Goal: Information Seeking & Learning: Find specific fact

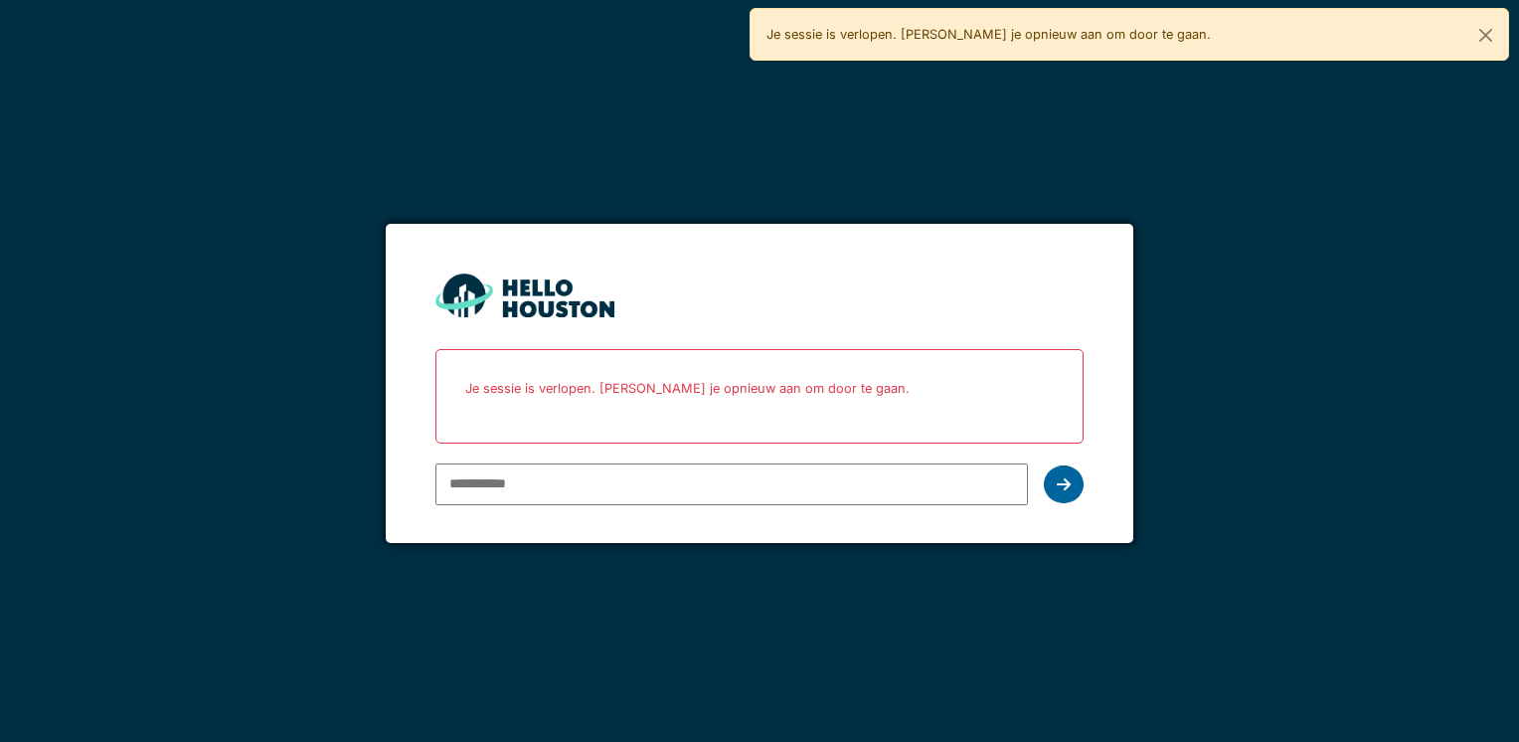
type input "**********"
click at [1048, 476] on div at bounding box center [1064, 484] width 40 height 38
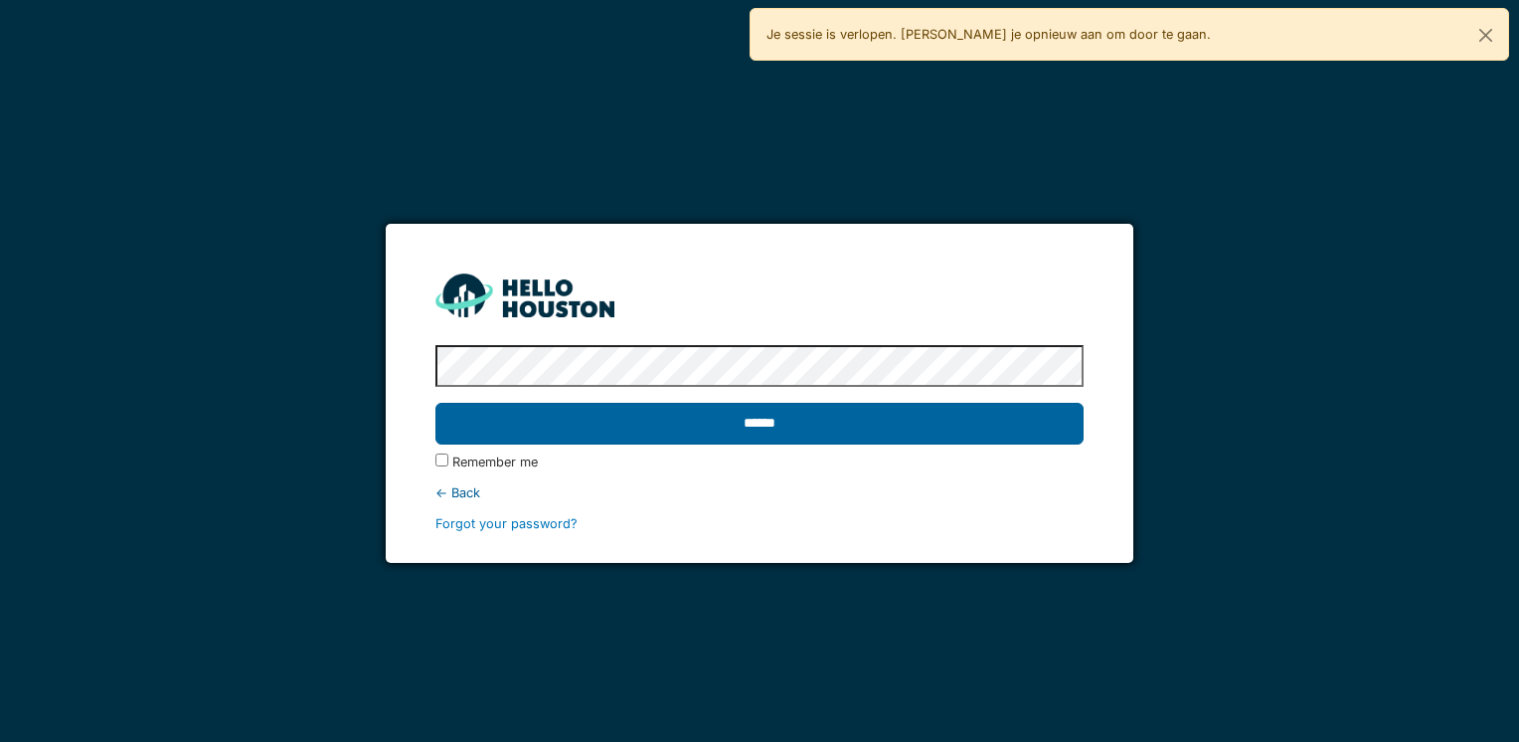
click at [780, 439] on input "******" at bounding box center [758, 424] width 647 height 42
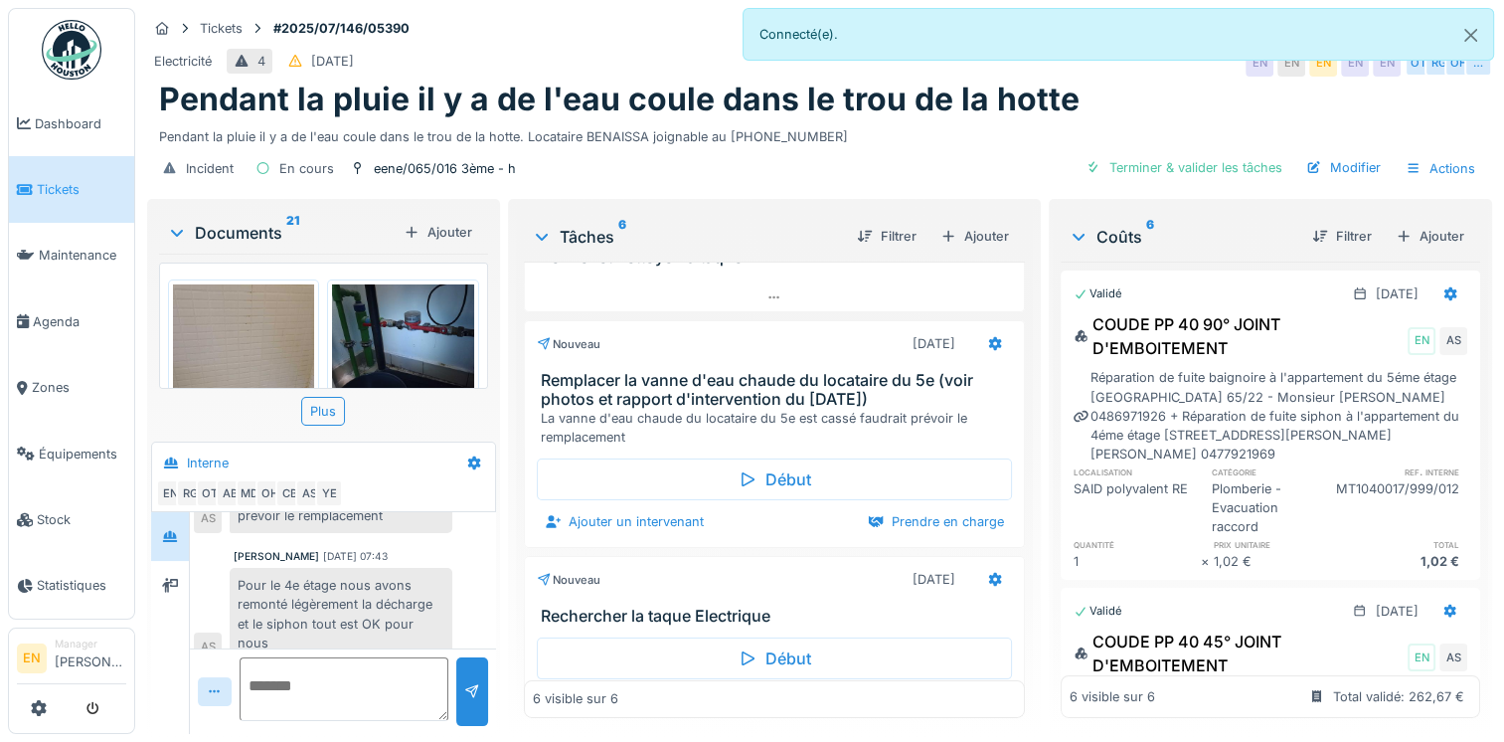
scroll to position [9, 0]
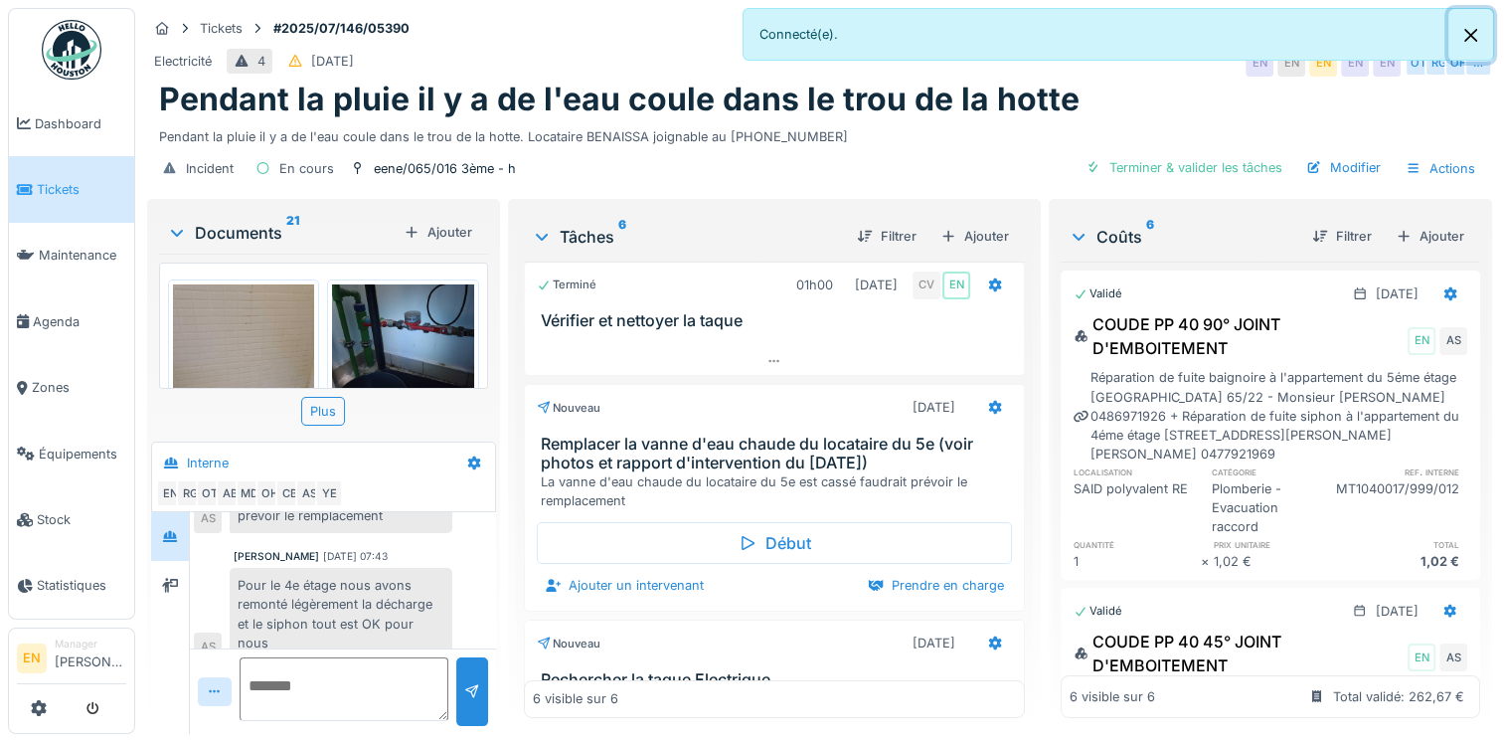
click at [1473, 37] on button "Close" at bounding box center [1470, 35] width 45 height 53
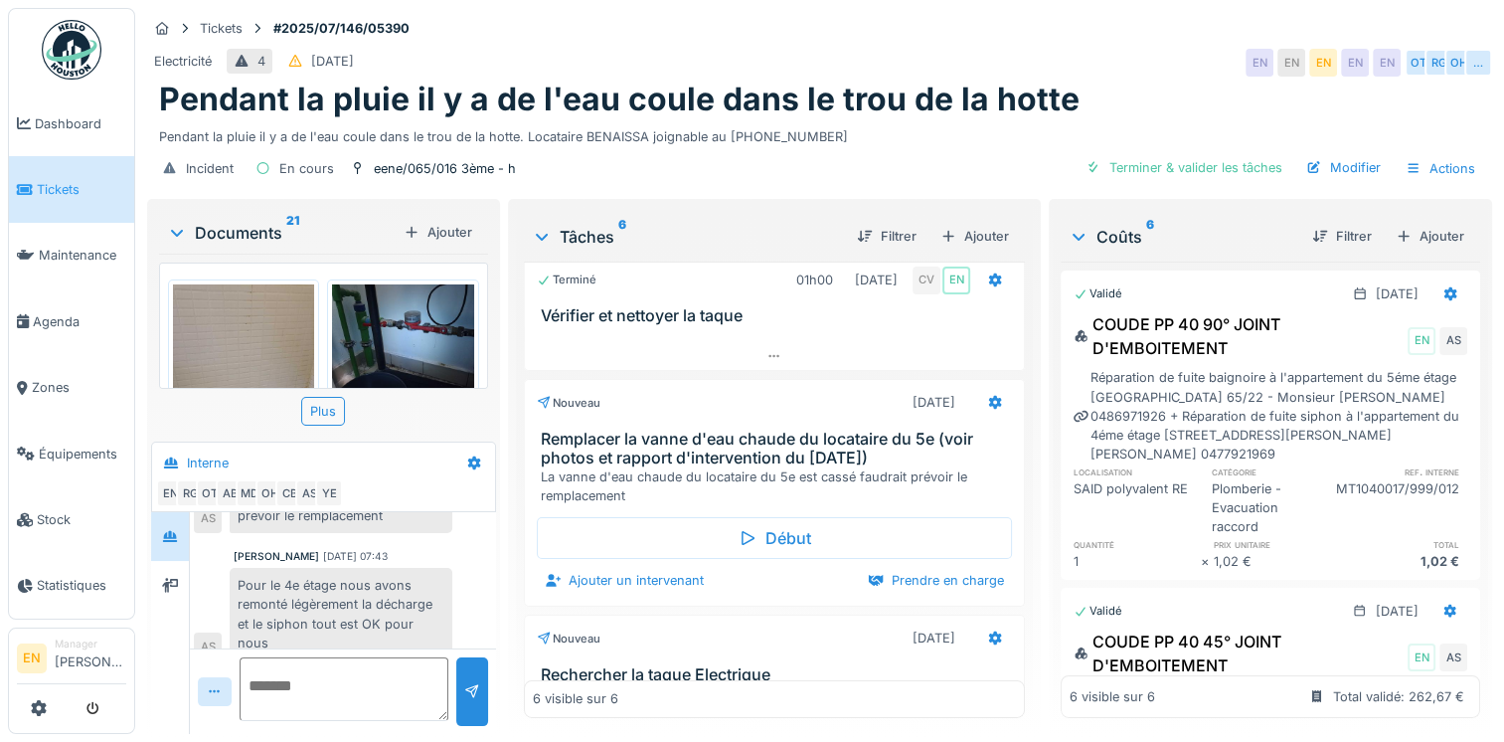
scroll to position [0, 0]
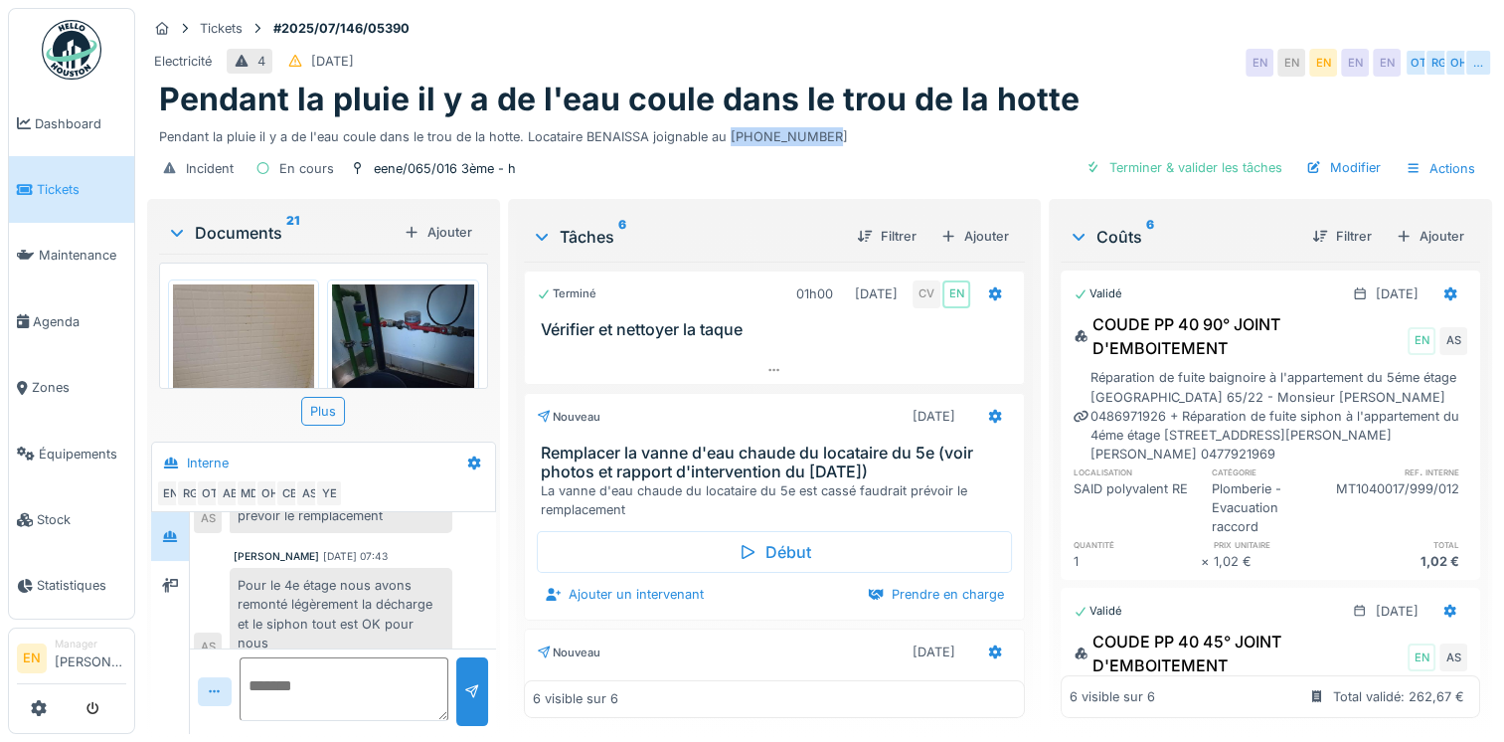
drag, startPoint x: 728, startPoint y: 140, endPoint x: 809, endPoint y: 141, distance: 81.5
click at [809, 141] on div "Pendant la pluie il y a de l'eau coule dans le trou de la hotte. Locataire BENA…" at bounding box center [819, 132] width 1321 height 27
copy div "0477.41.96.71"
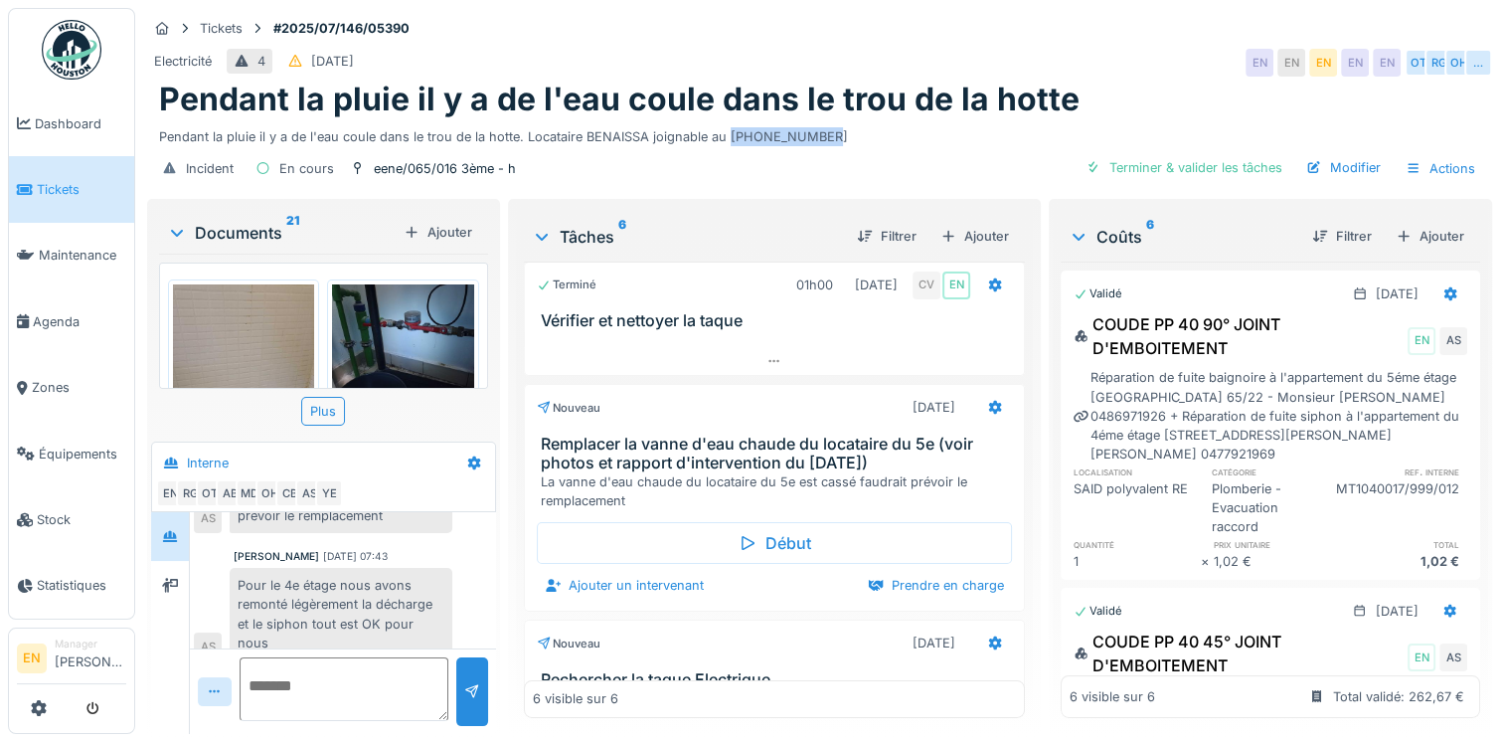
scroll to position [20, 0]
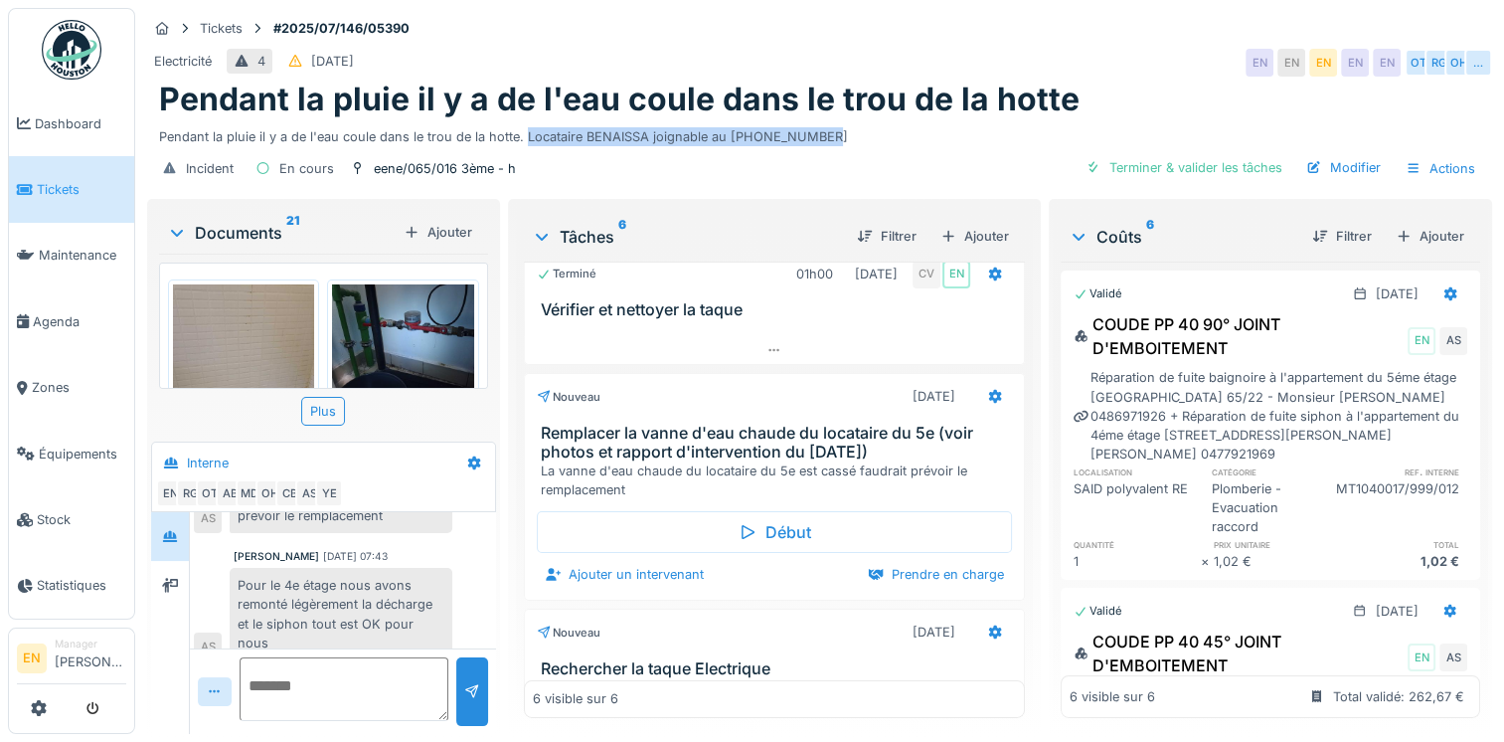
drag, startPoint x: 523, startPoint y: 142, endPoint x: 825, endPoint y: 141, distance: 302.2
click at [825, 141] on div "Pendant la pluie il y a de l'eau coule dans le trou de la hotte. Locataire BENA…" at bounding box center [819, 132] width 1321 height 27
copy div "Locataire BENAISSA joignable au 0477.41.96.71"
click at [370, 575] on div "Pour le 4e étage nous avons remonté légèrement la décharge et le siphon tout es…" at bounding box center [341, 614] width 223 height 92
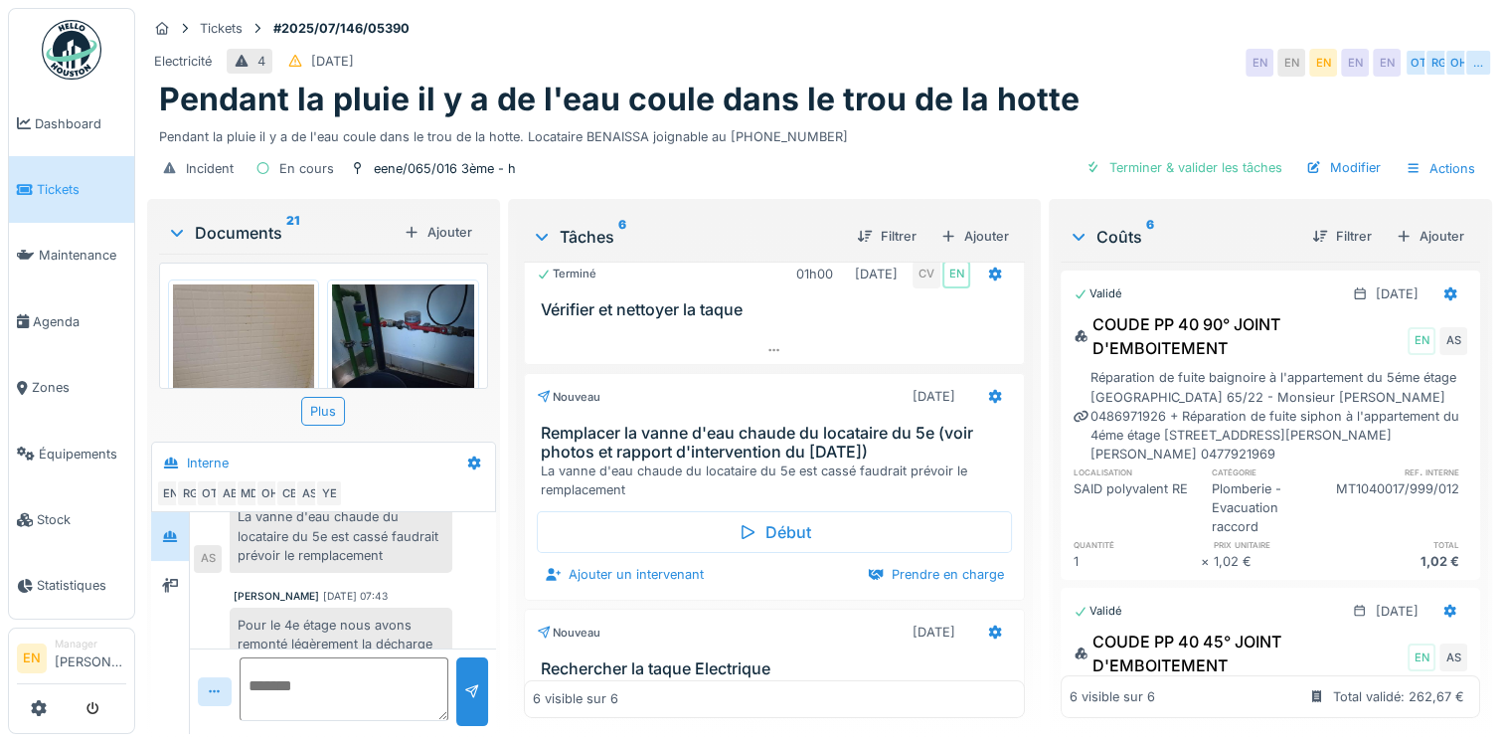
scroll to position [599, 0]
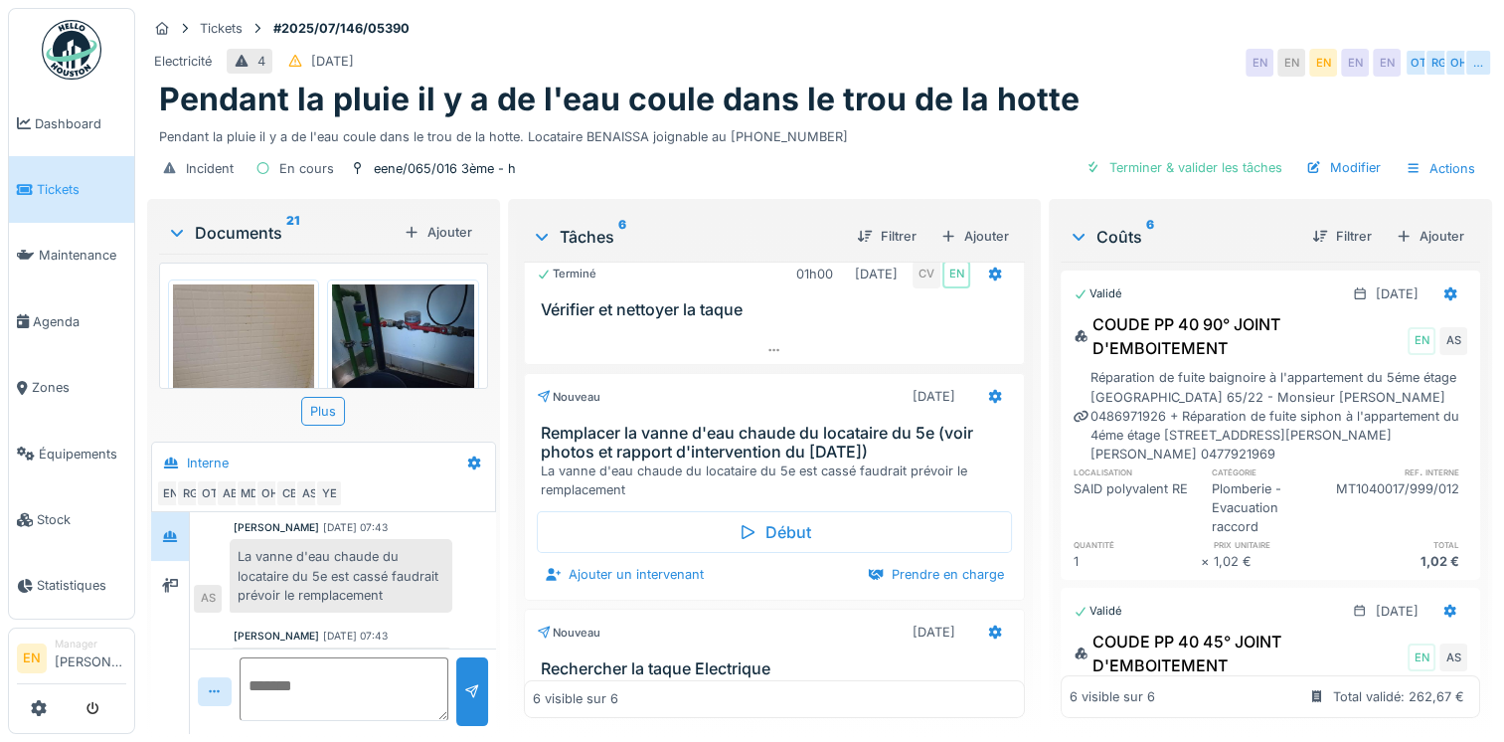
click at [974, 143] on div "Pendant la pluie il y a de l'eau coule dans le trou de la hotte. Locataire BENA…" at bounding box center [819, 132] width 1321 height 27
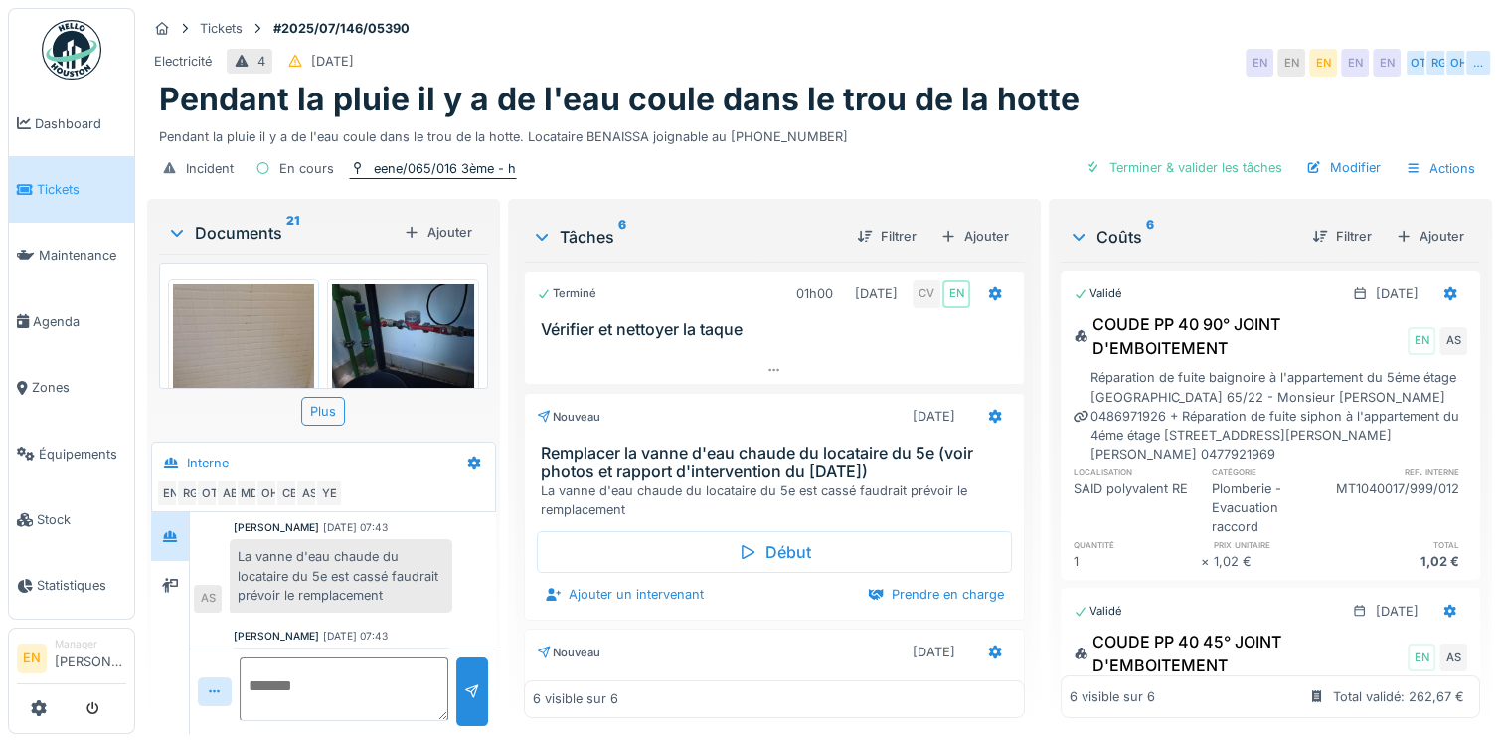
click at [438, 173] on div "eene/065/016 3ème - h" at bounding box center [445, 168] width 142 height 19
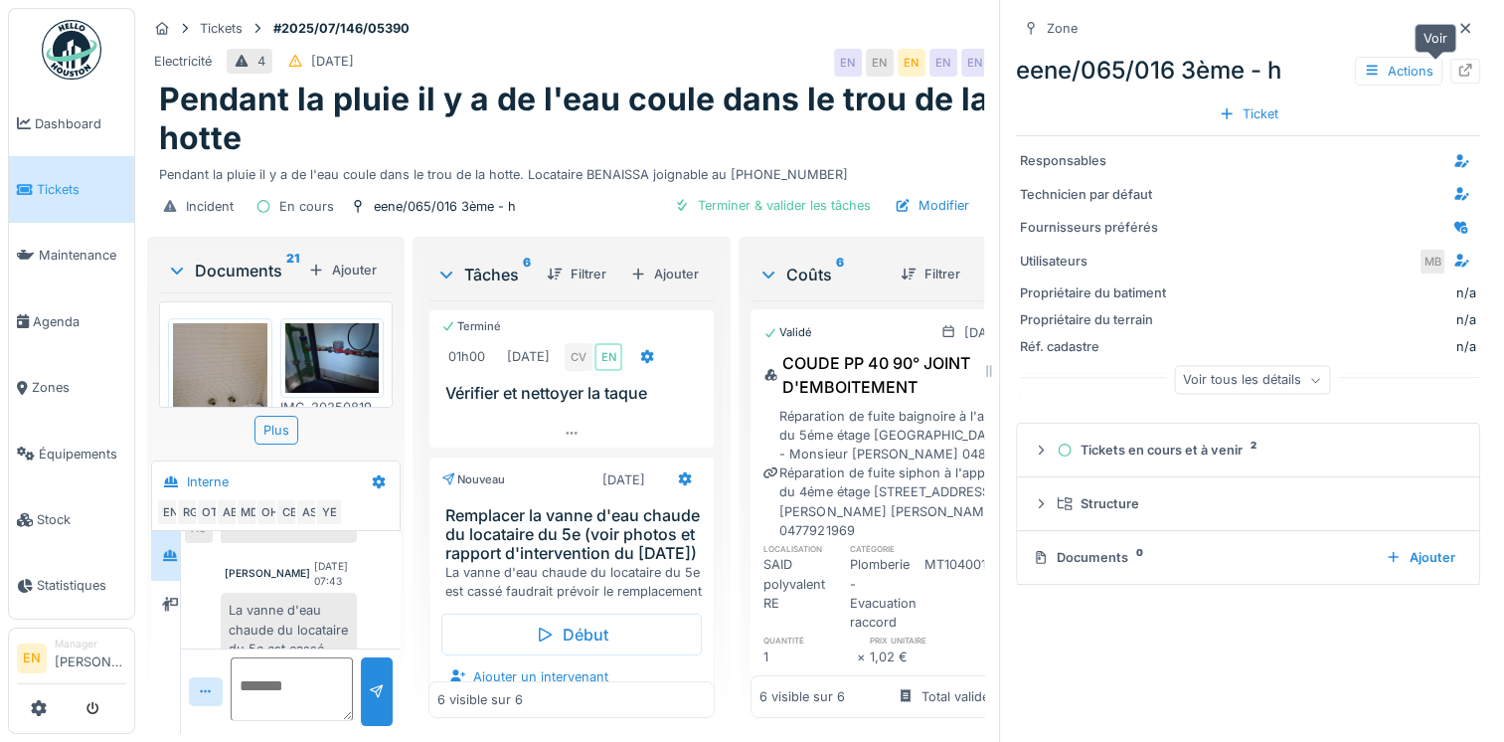
click at [1459, 74] on icon at bounding box center [1465, 70] width 13 height 13
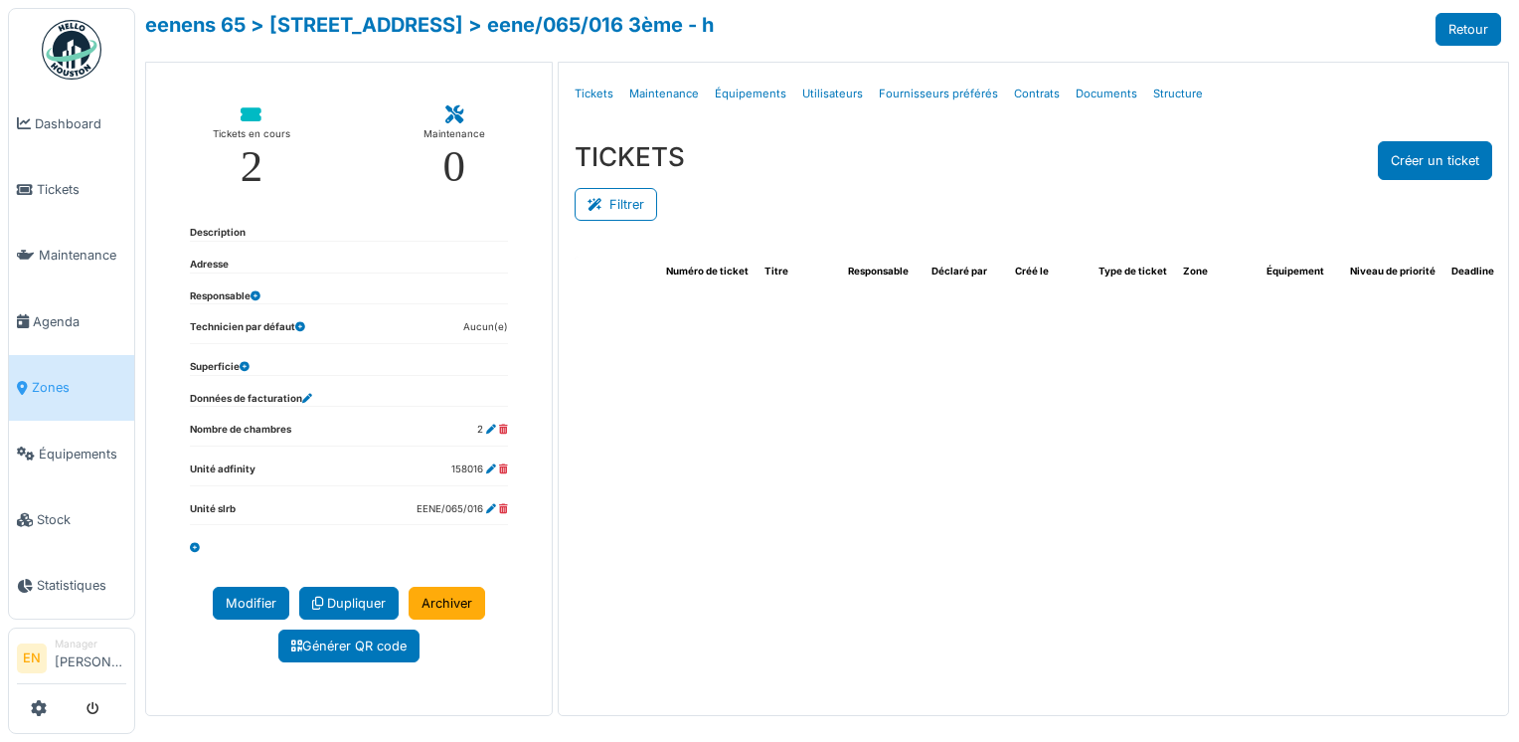
select select "***"
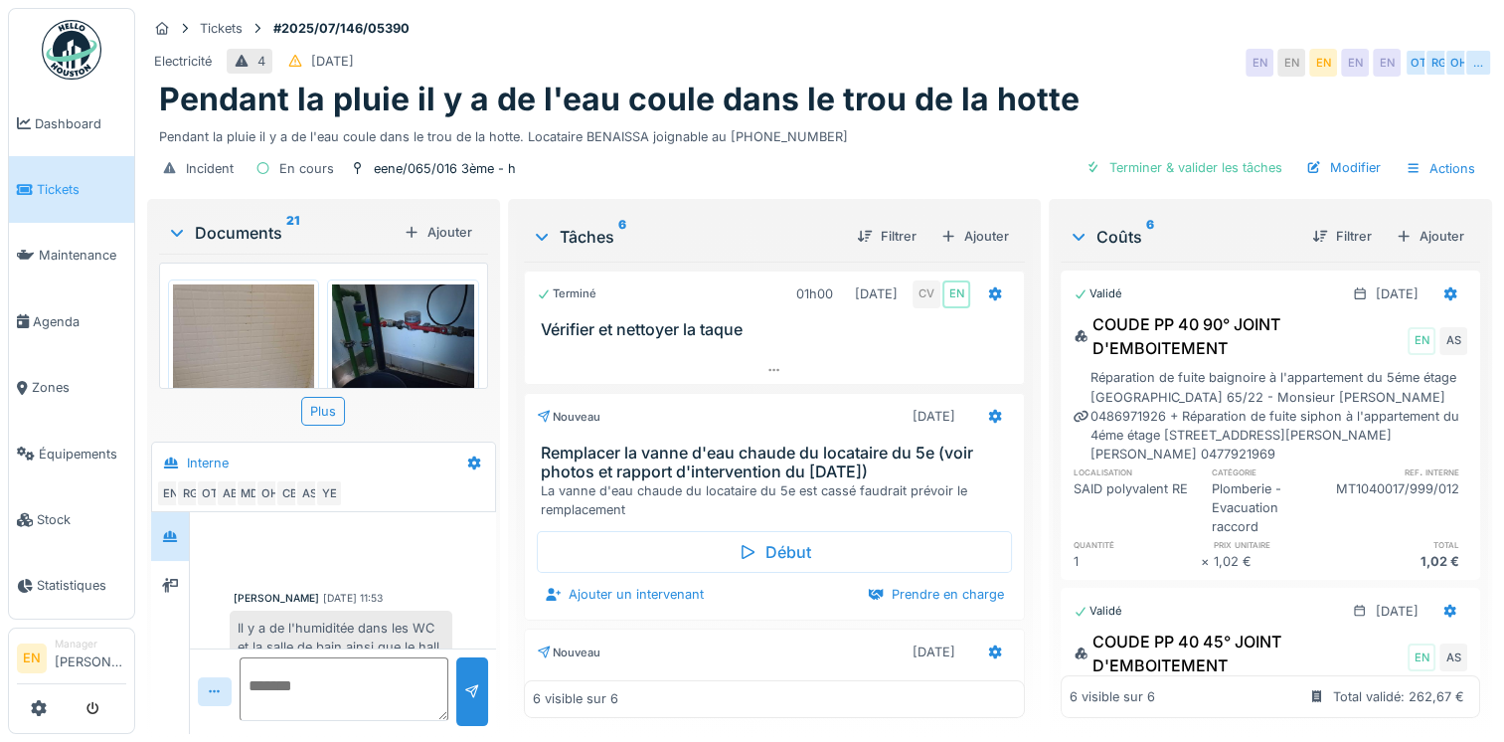
scroll to position [679, 0]
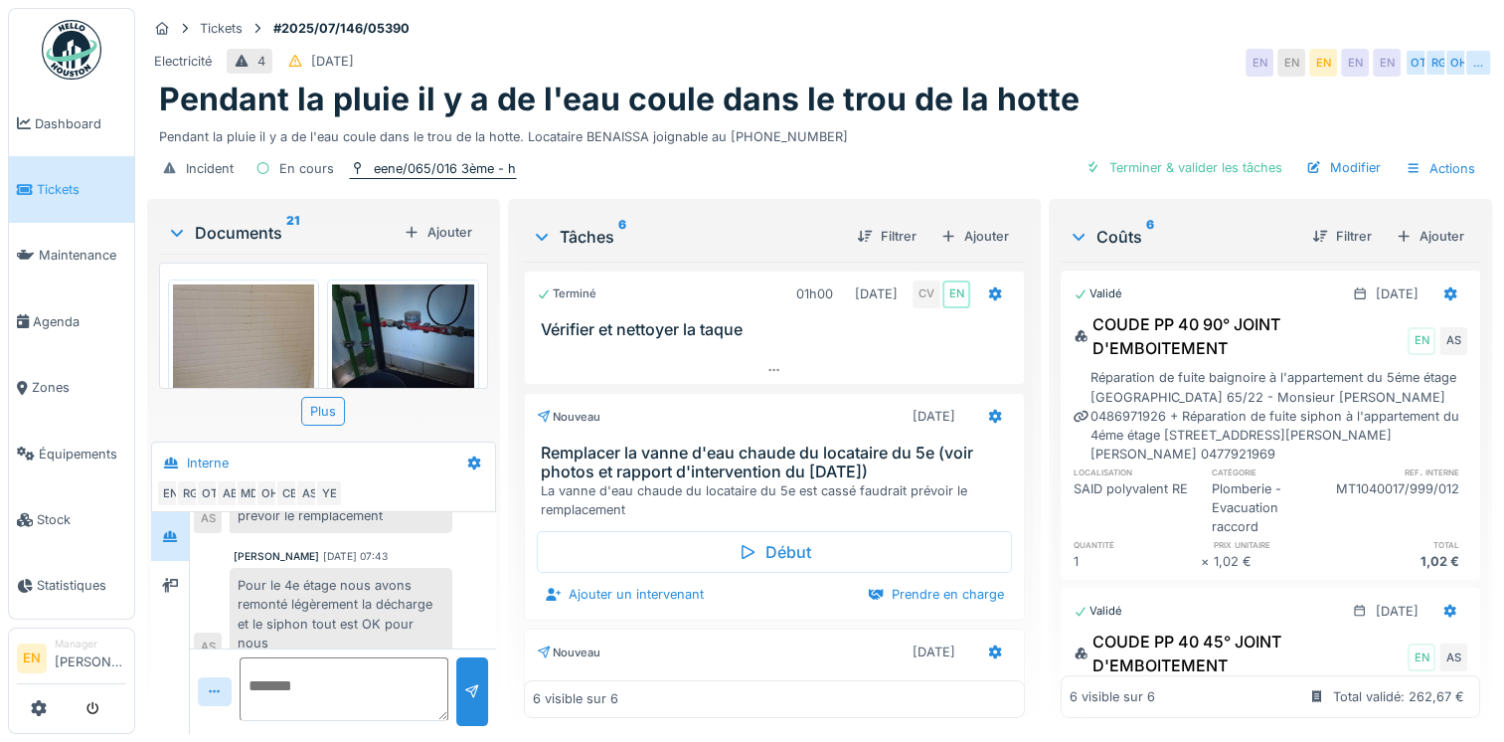
click at [437, 161] on div "eene/065/016 3ème - h" at bounding box center [445, 168] width 142 height 19
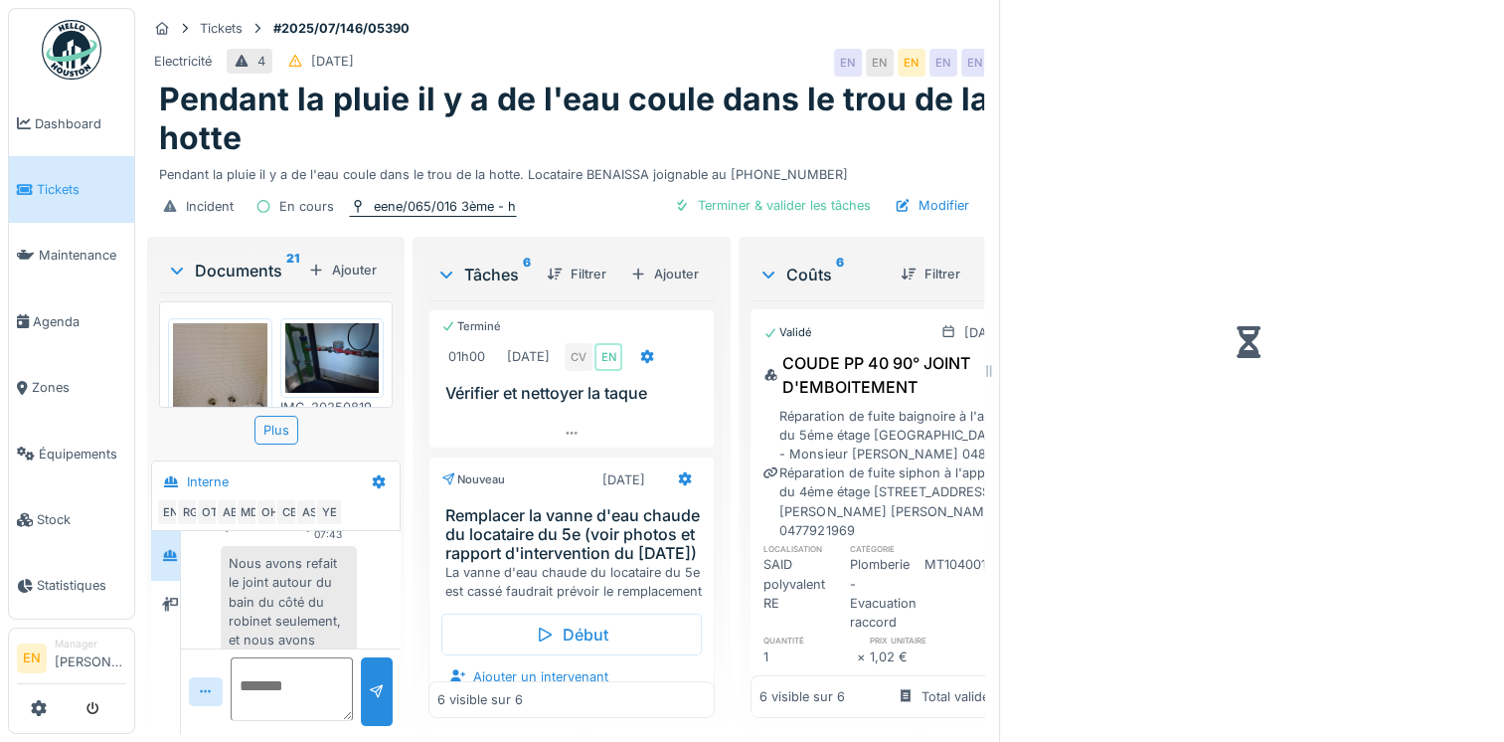
scroll to position [946, 0]
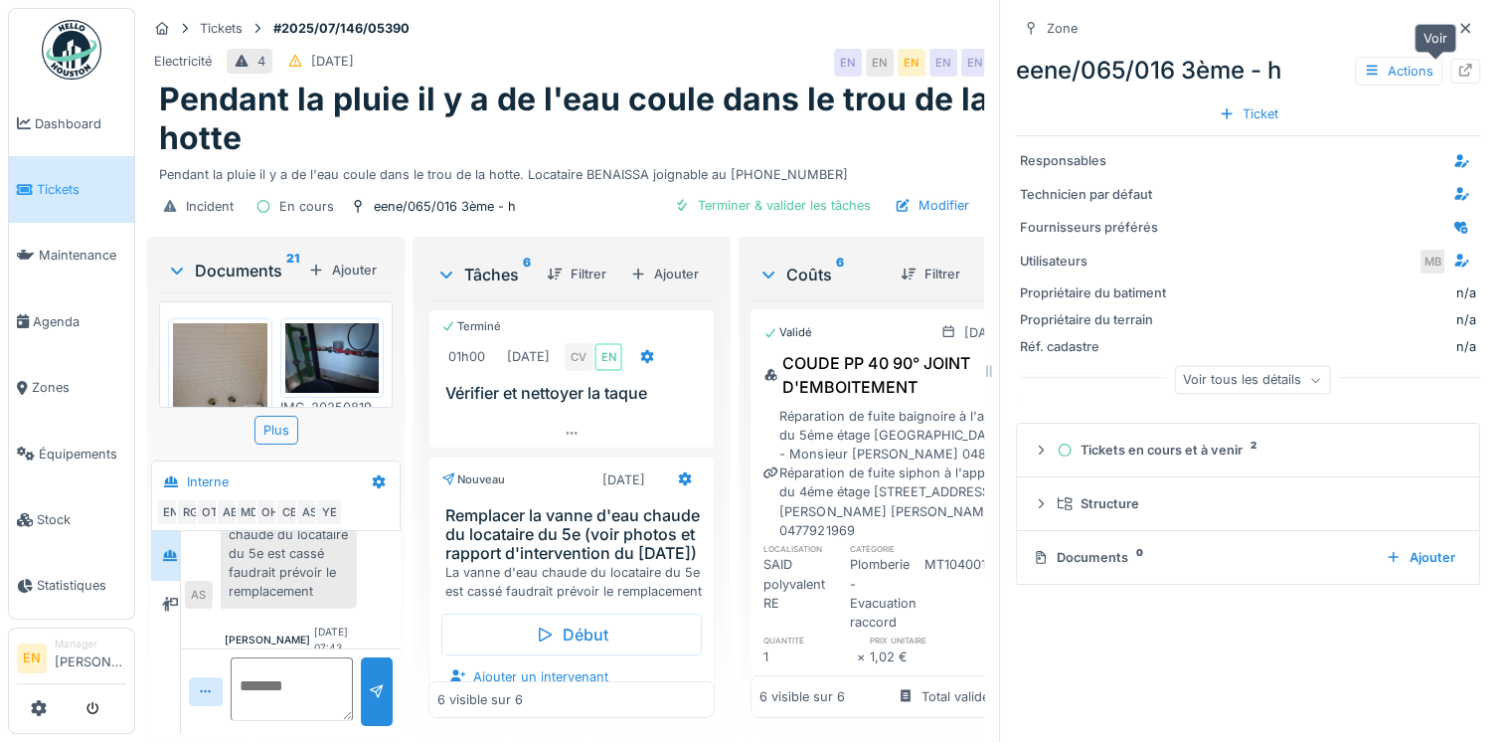
click at [1457, 69] on icon at bounding box center [1465, 70] width 16 height 13
click at [1460, 27] on icon at bounding box center [1465, 28] width 10 height 10
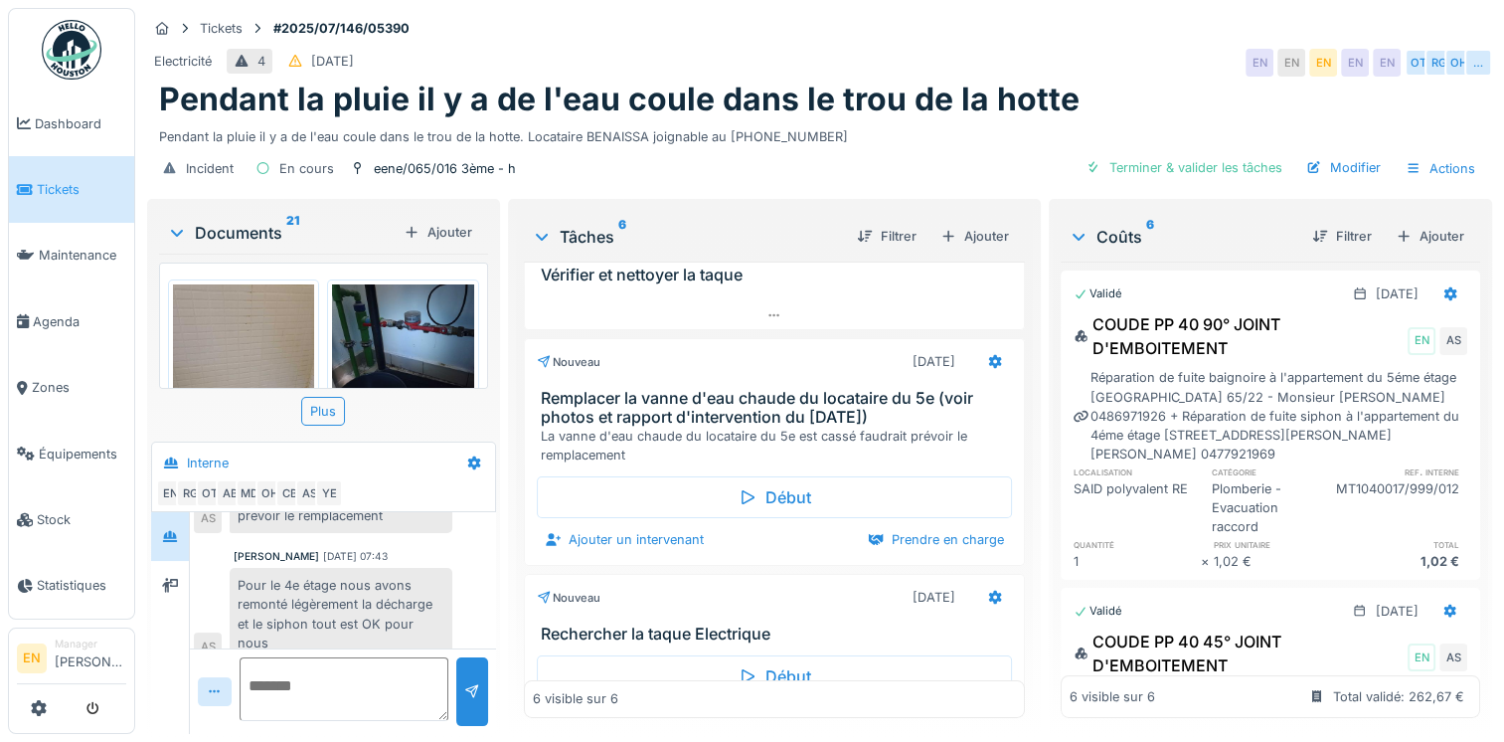
scroll to position [63, 0]
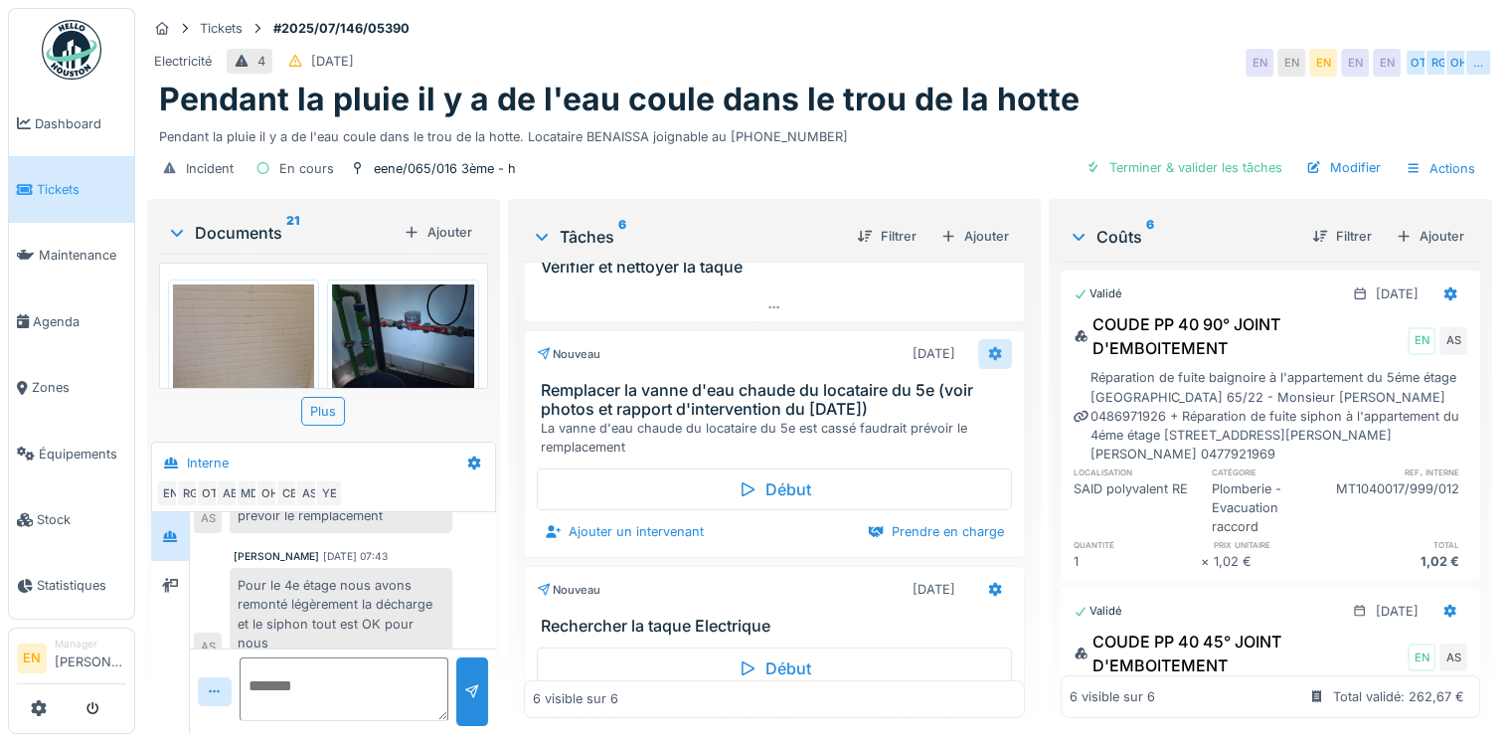
click at [989, 348] on icon at bounding box center [995, 354] width 13 height 14
click at [1100, 89] on div "Pendant la pluie il y a de l'eau coule dans le trou de la hotte" at bounding box center [819, 100] width 1321 height 38
click at [989, 354] on icon at bounding box center [995, 354] width 13 height 14
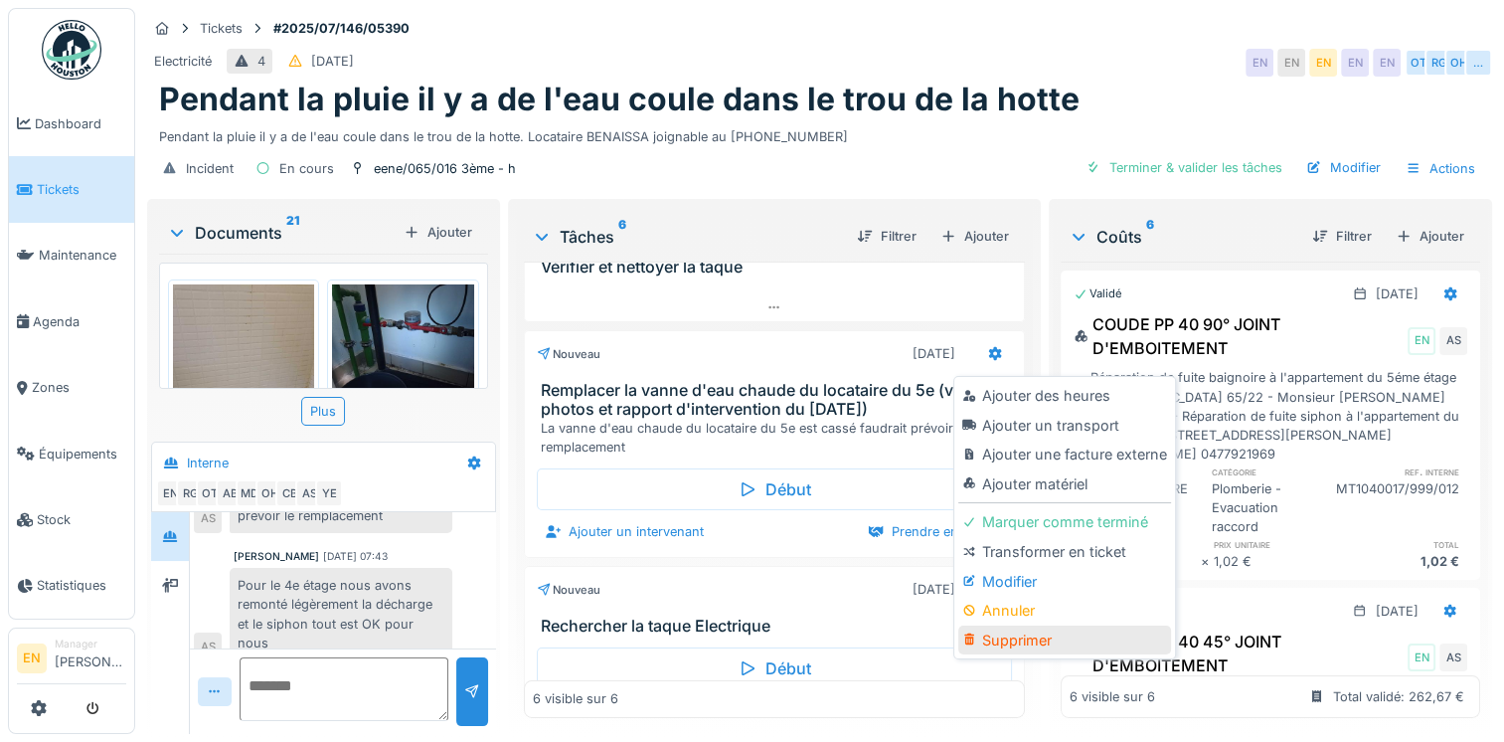
click at [1010, 638] on div "Supprimer" at bounding box center [1064, 640] width 212 height 30
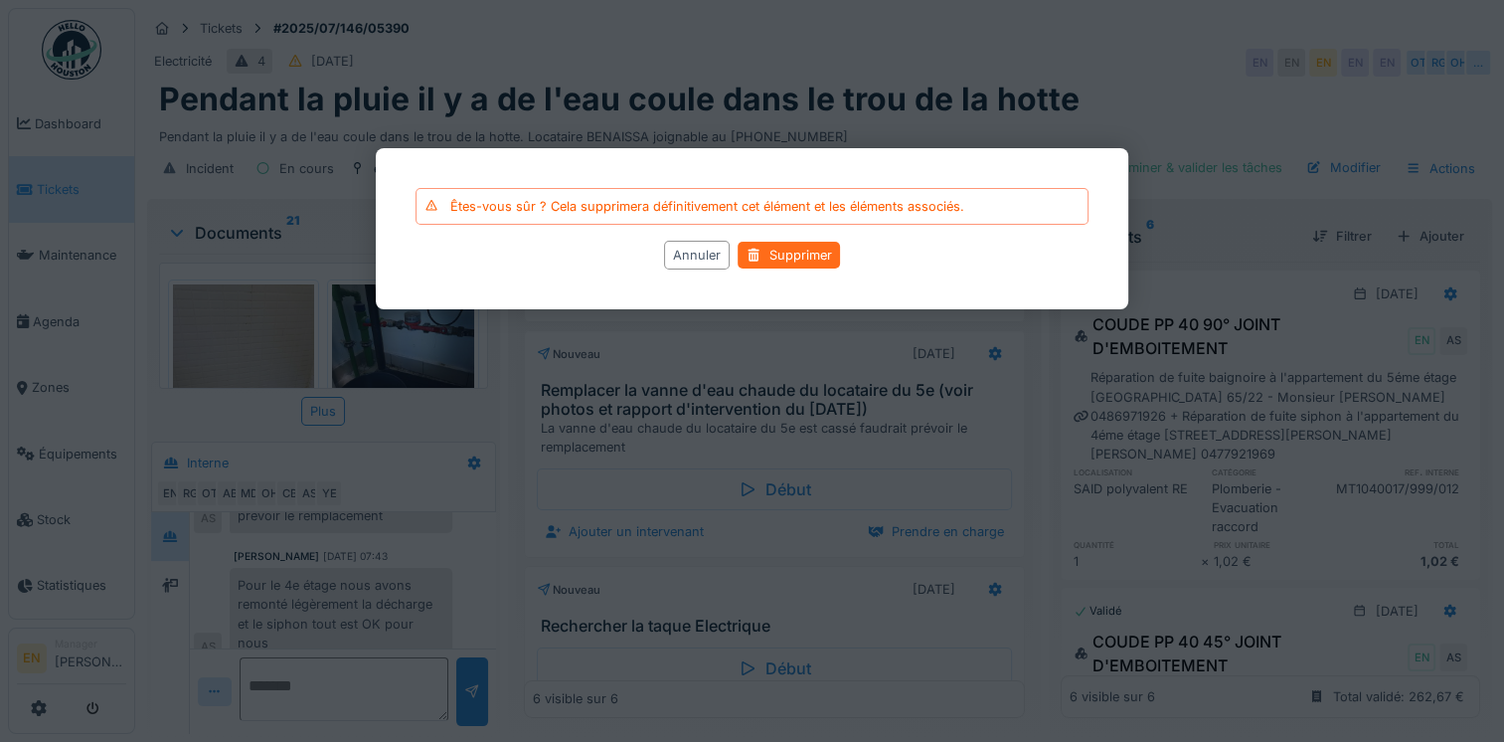
click at [798, 248] on div "Supprimer" at bounding box center [789, 255] width 102 height 27
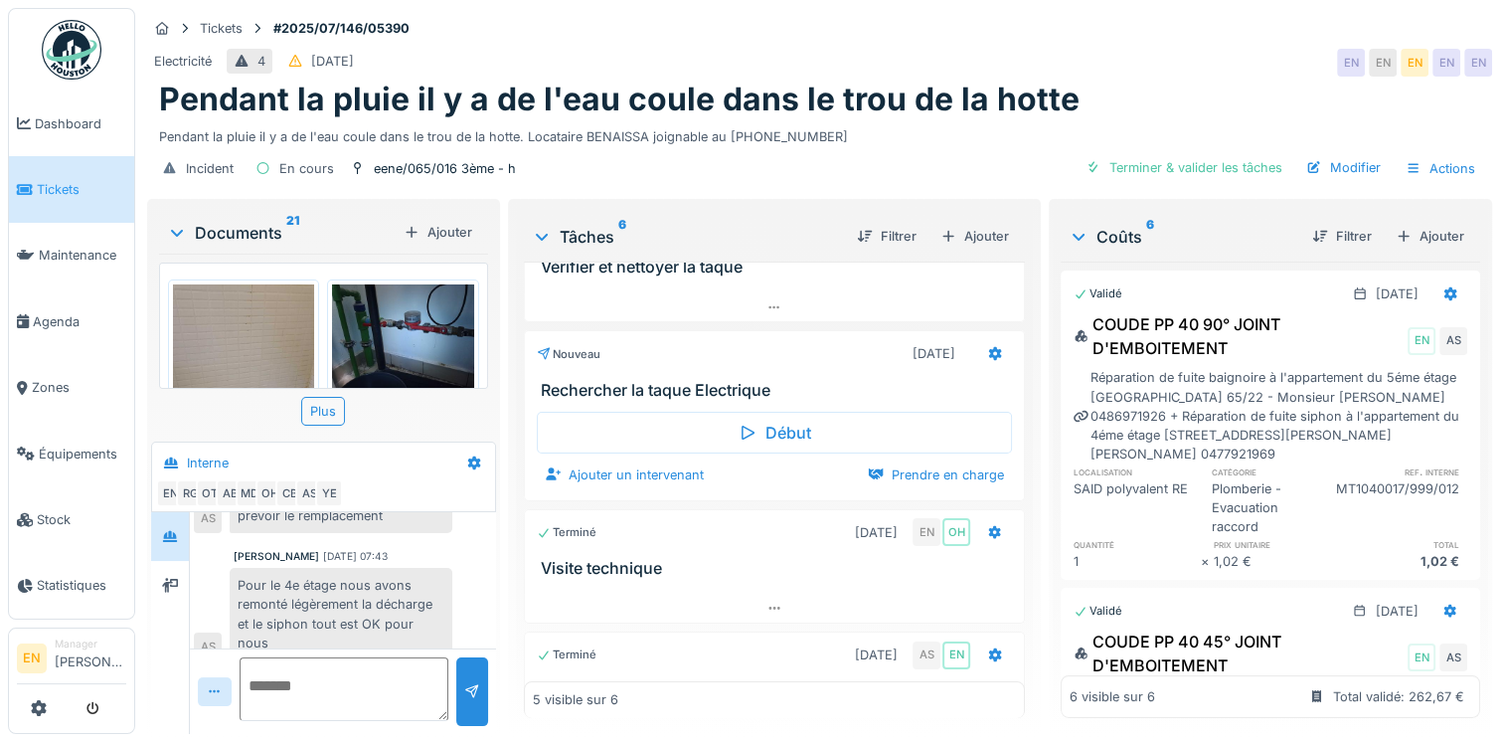
click at [462, 586] on div "Anouar Serifi 20/08/2025 07:43 Pour le 4e étage nous avons remonté légèrement l…" at bounding box center [343, 604] width 298 height 111
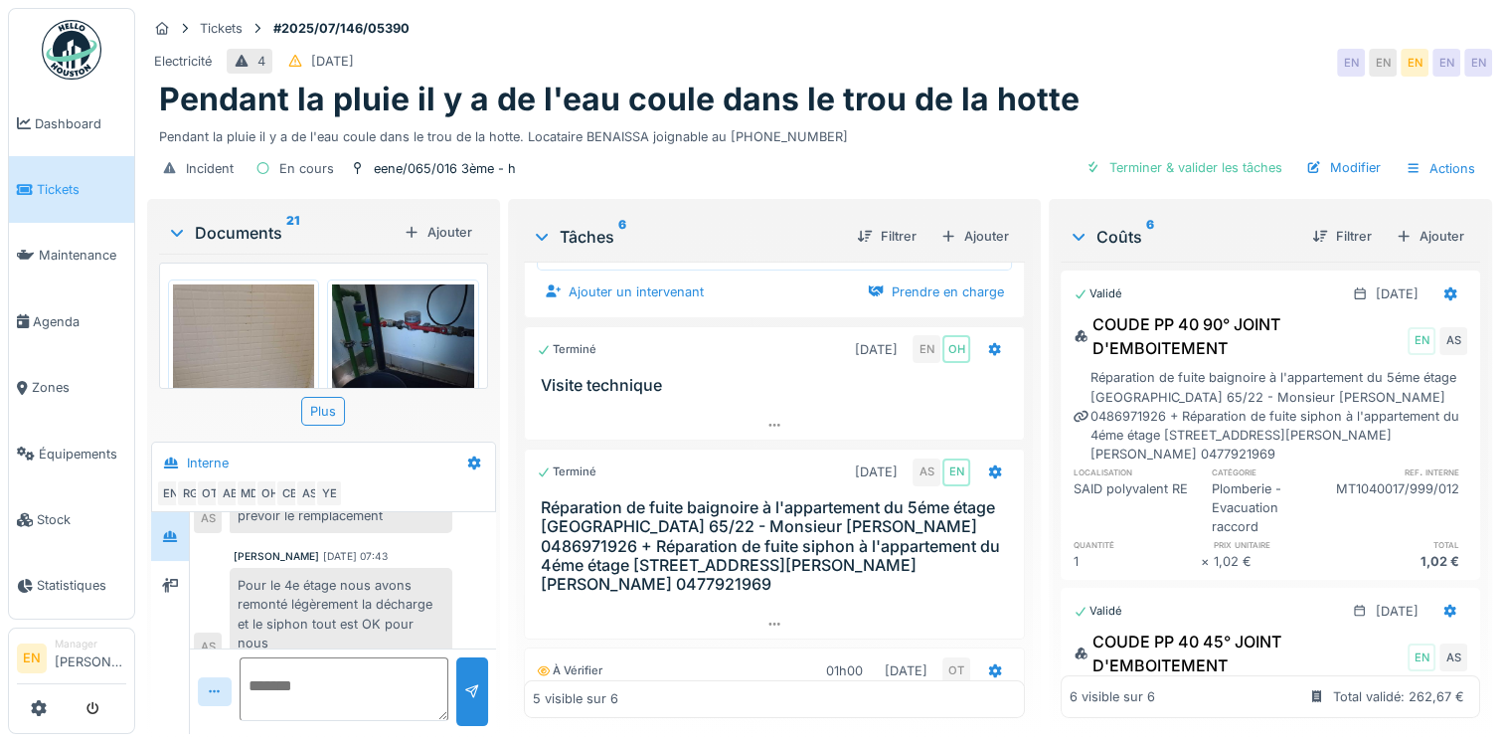
scroll to position [375, 0]
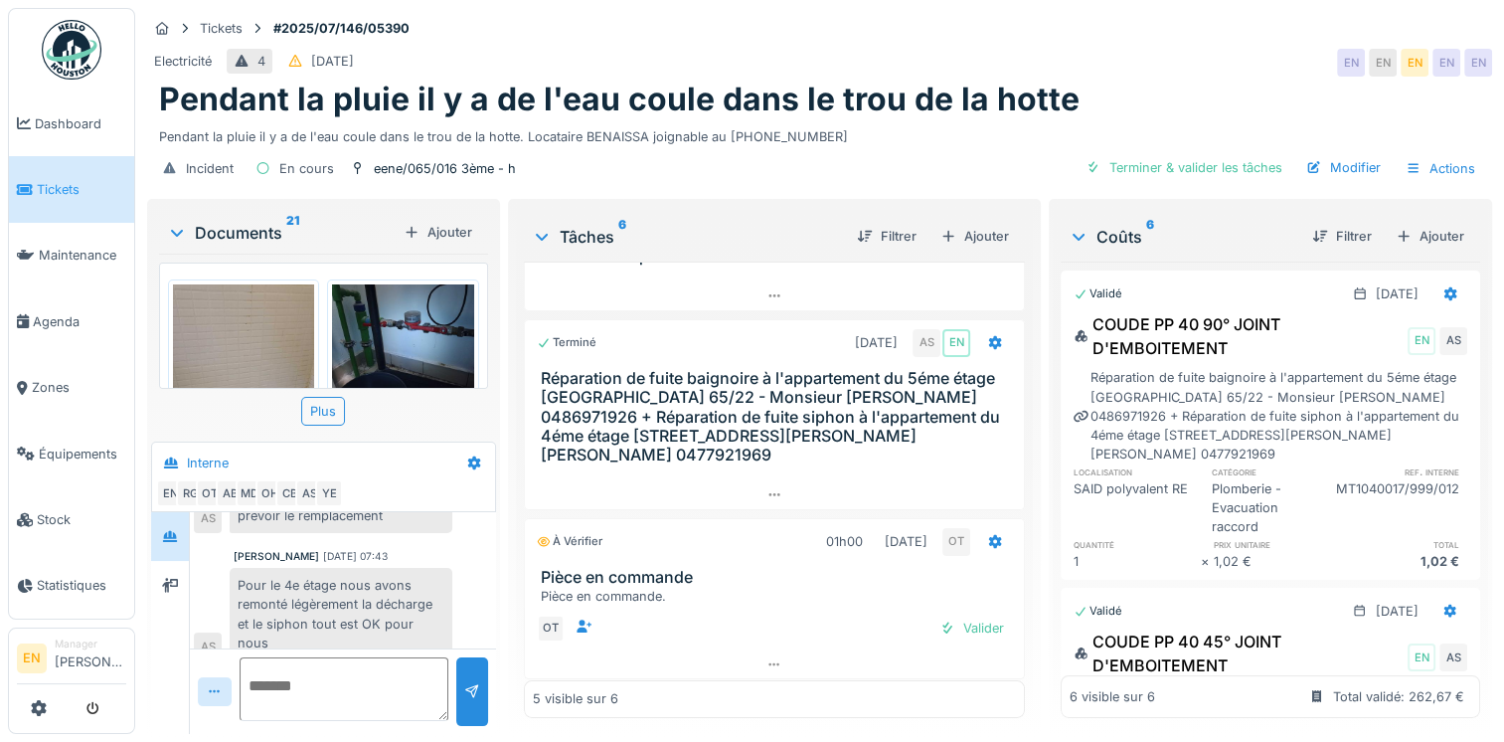
click at [396, 575] on div "Pour le 4e étage nous avons remonté légèrement la décharge et le siphon tout es…" at bounding box center [341, 614] width 223 height 92
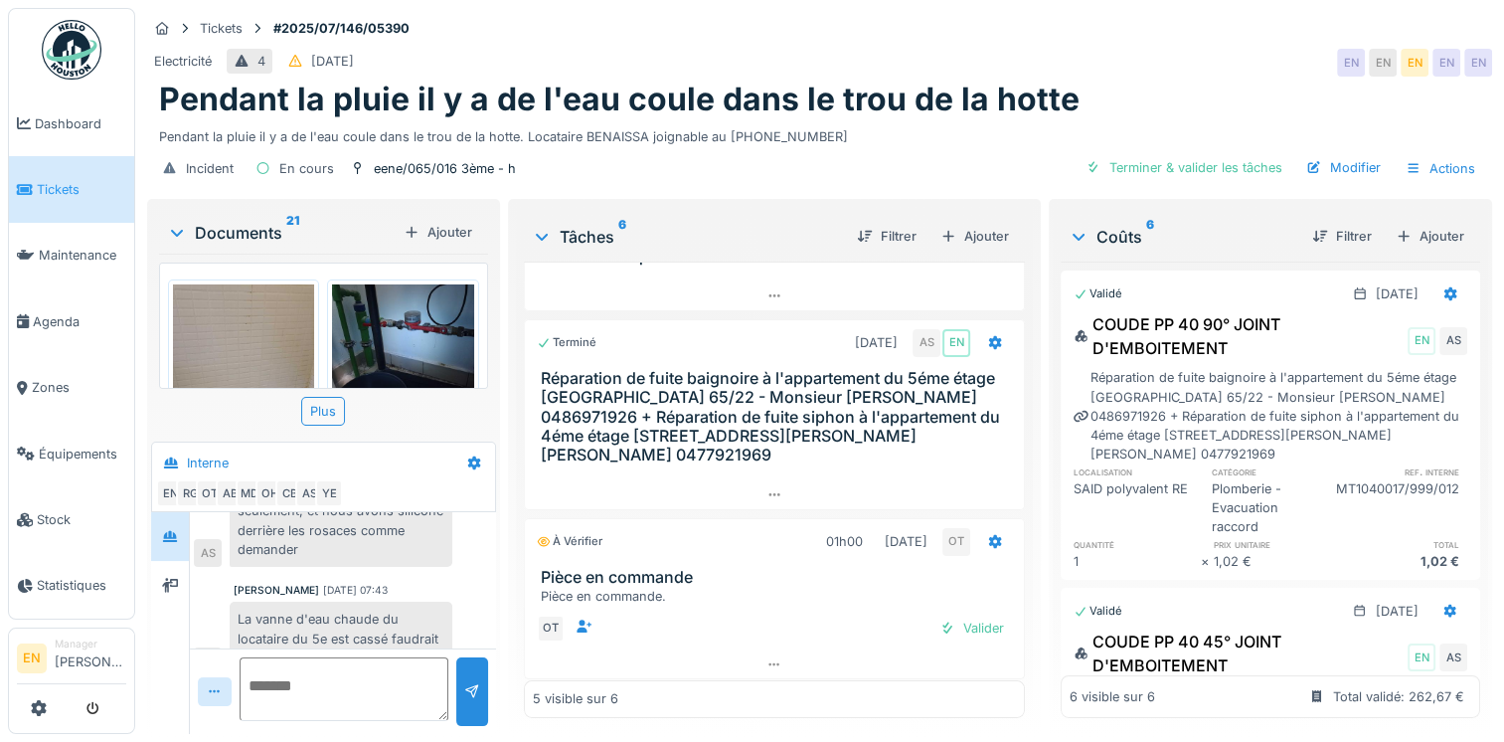
scroll to position [520, 0]
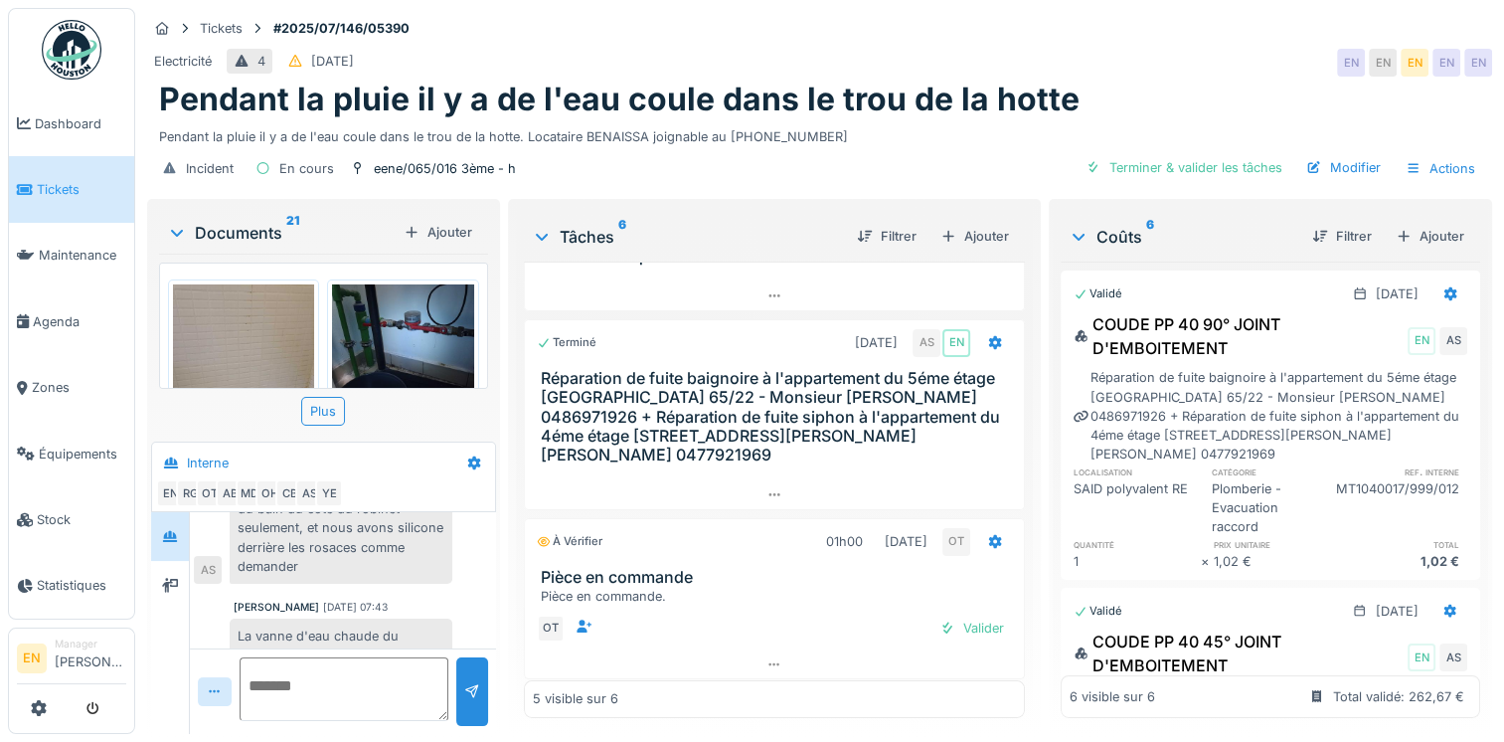
click at [863, 147] on div "Incident En cours eene/065/016 3ème - h Terminer & valider les tâches Modifier …" at bounding box center [819, 168] width 1345 height 45
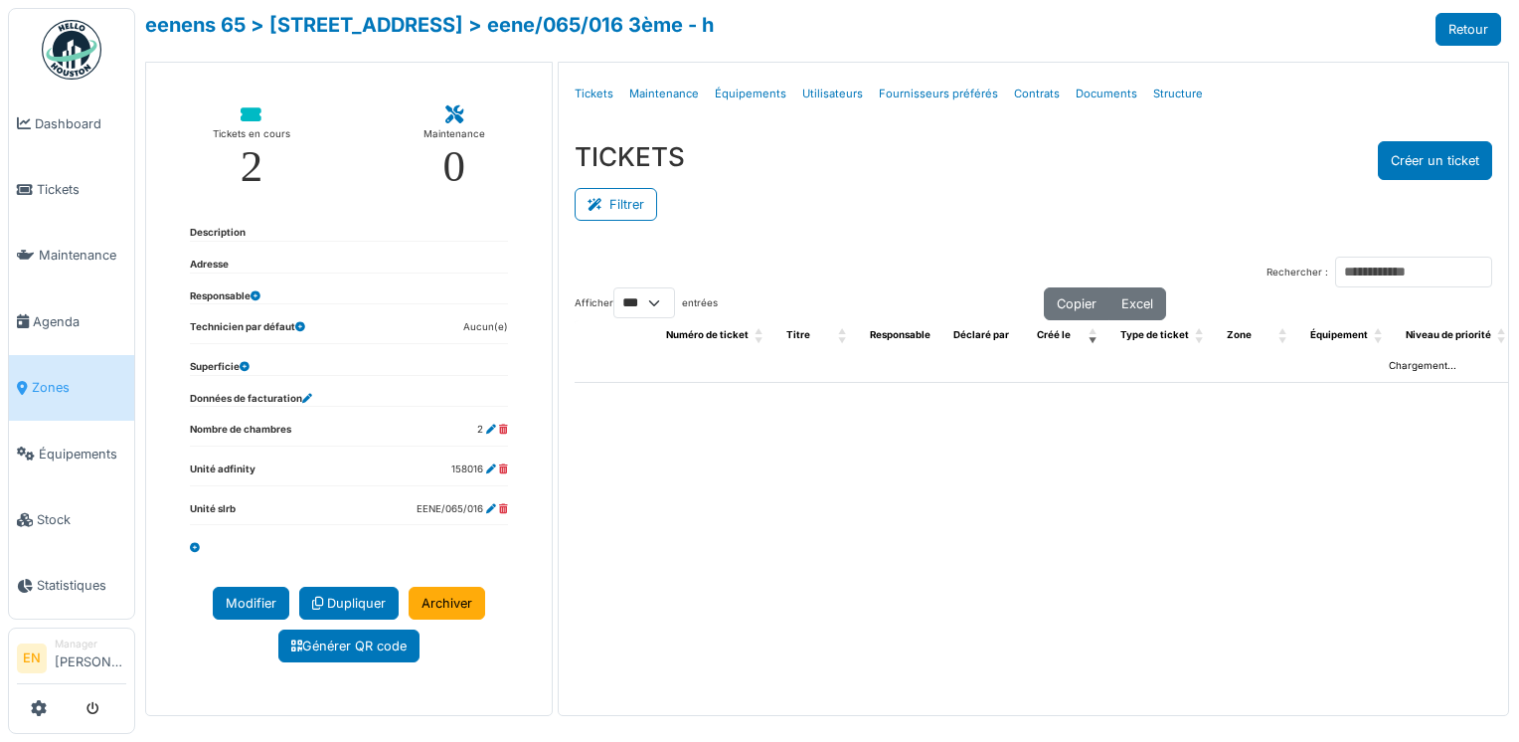
select select "***"
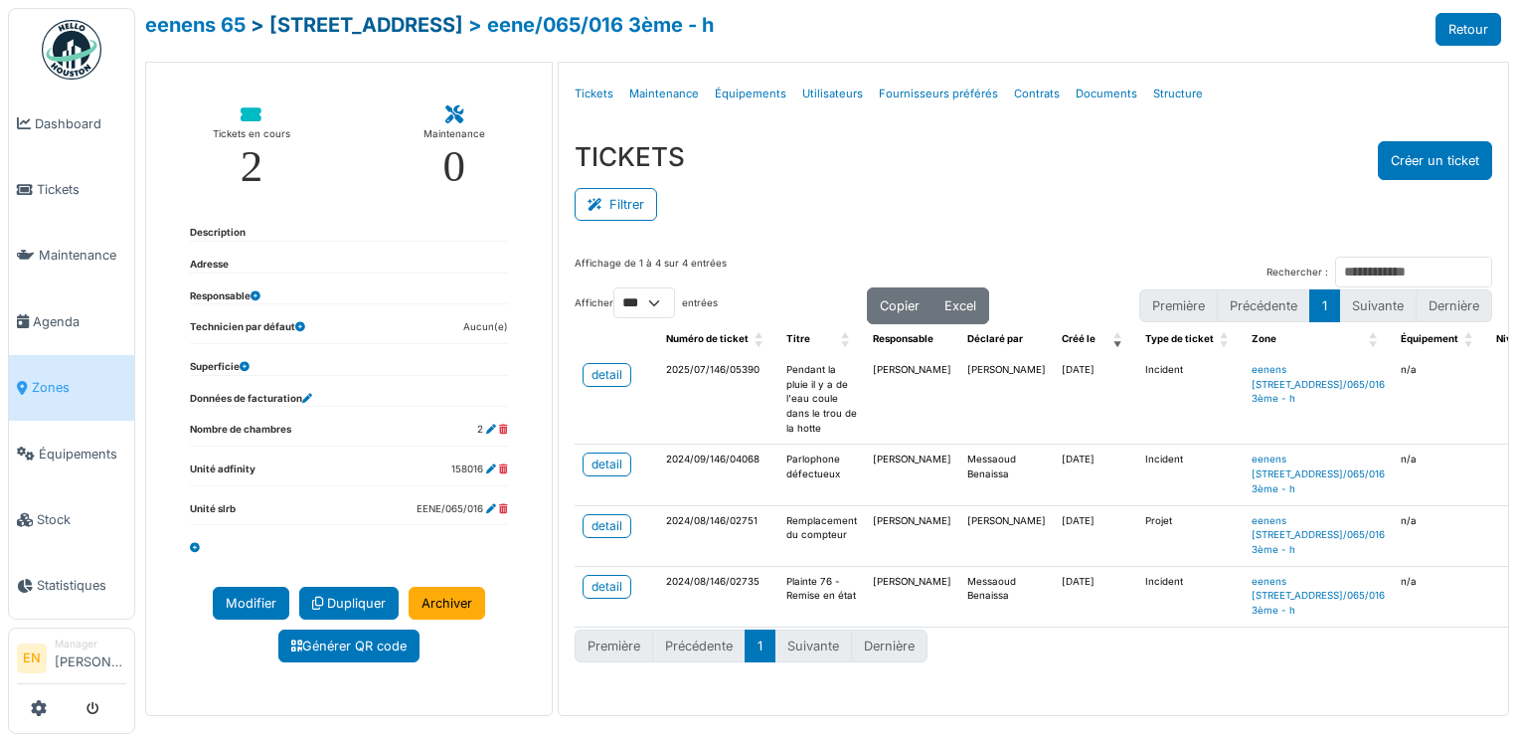
click at [423, 34] on link "> [STREET_ADDRESS]" at bounding box center [356, 25] width 213 height 24
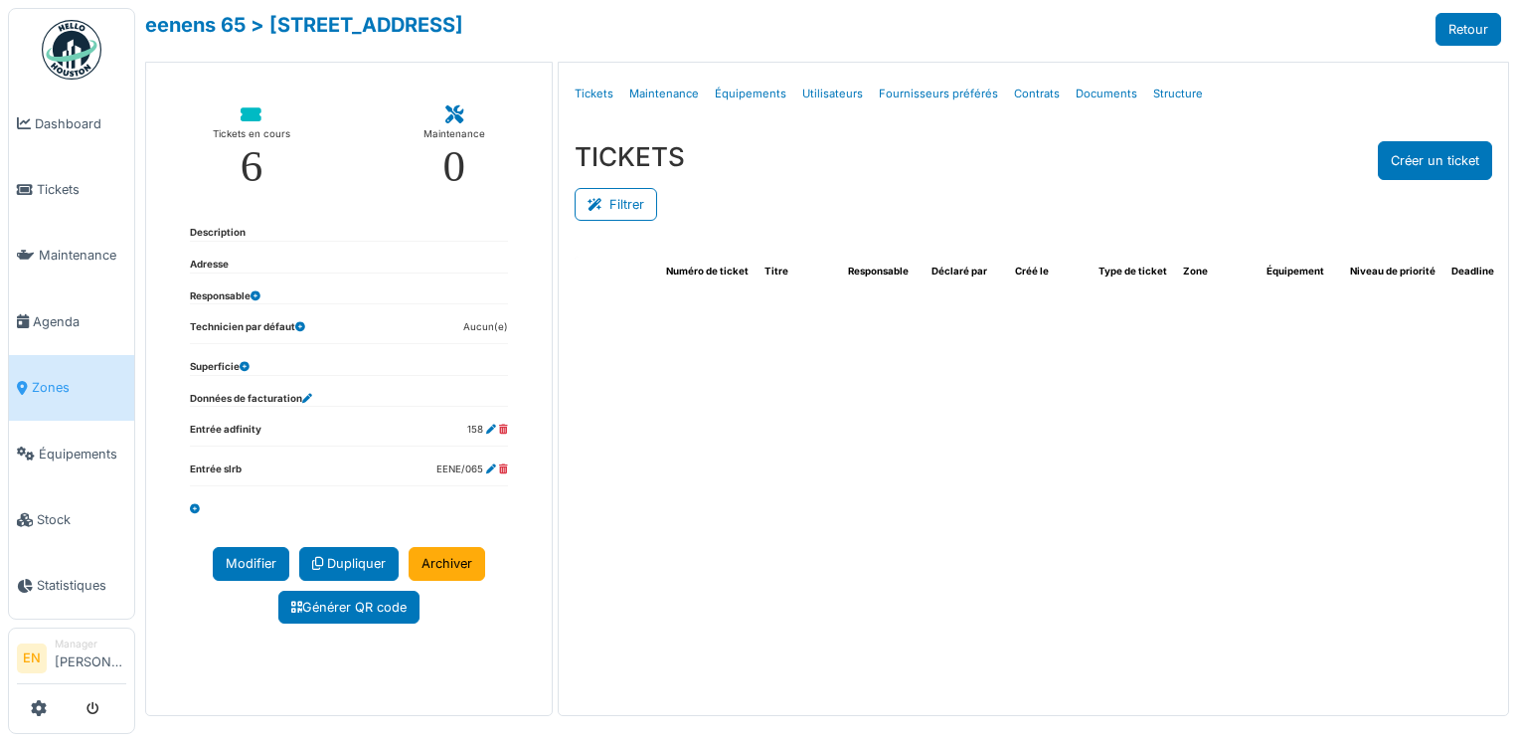
select select "***"
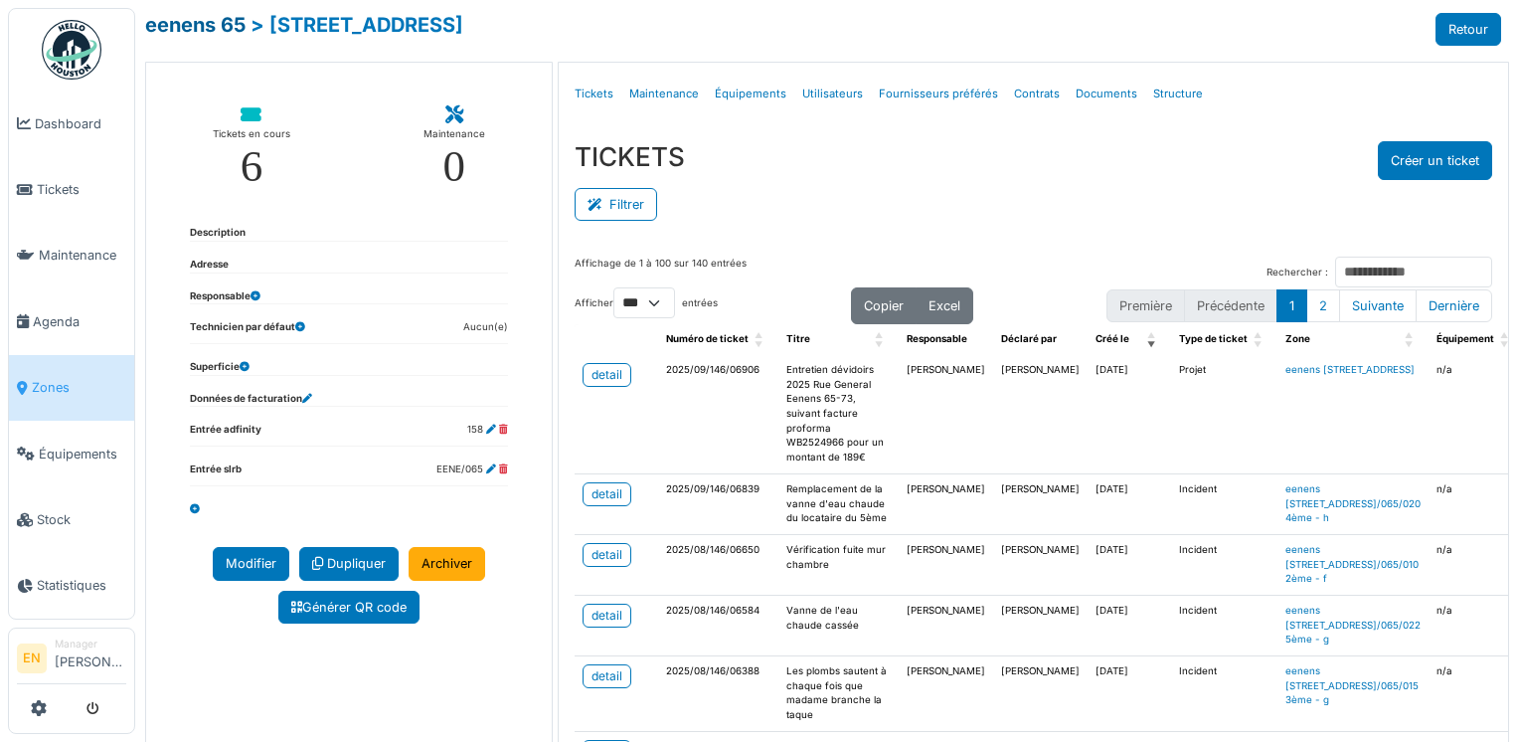
click at [200, 20] on link "eenens 65" at bounding box center [195, 25] width 100 height 24
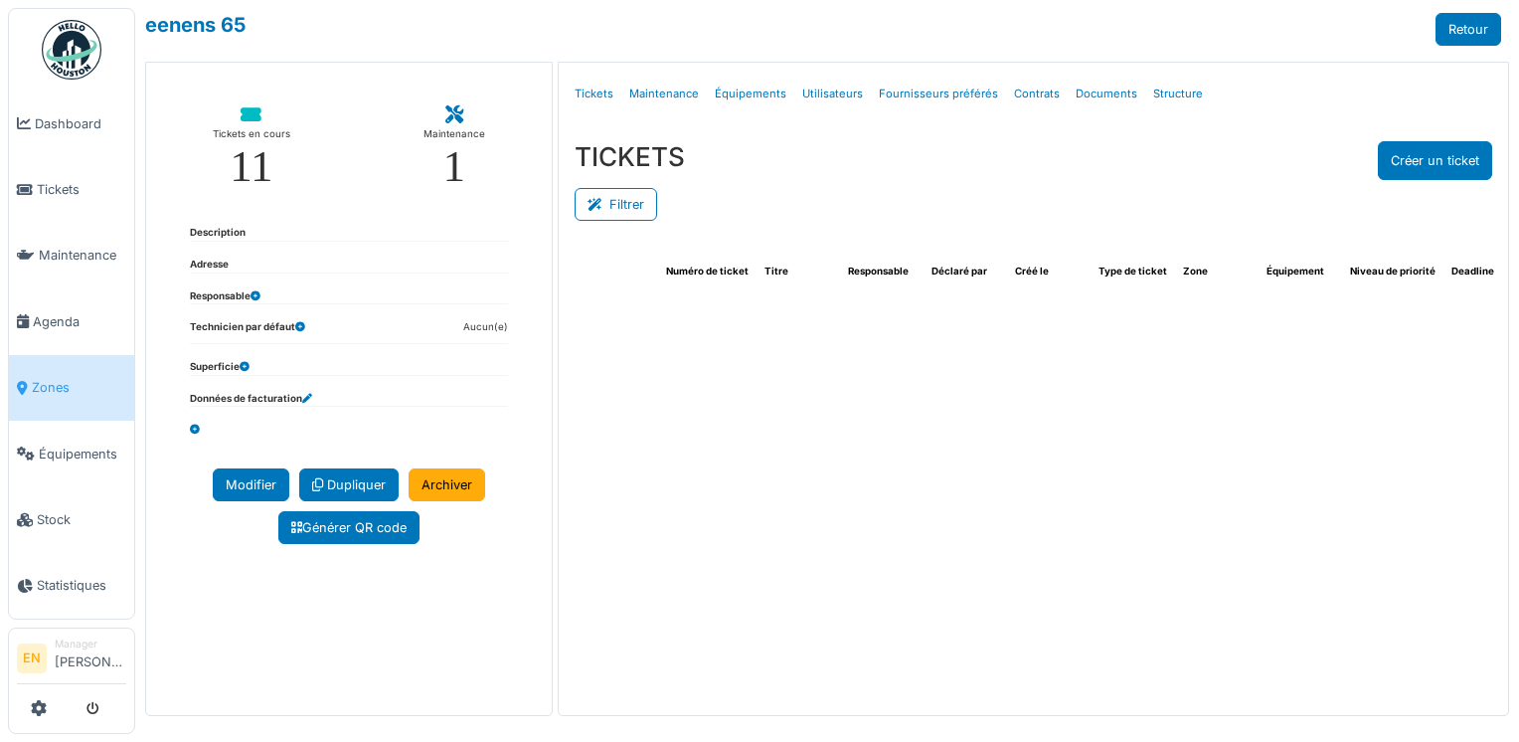
select select "***"
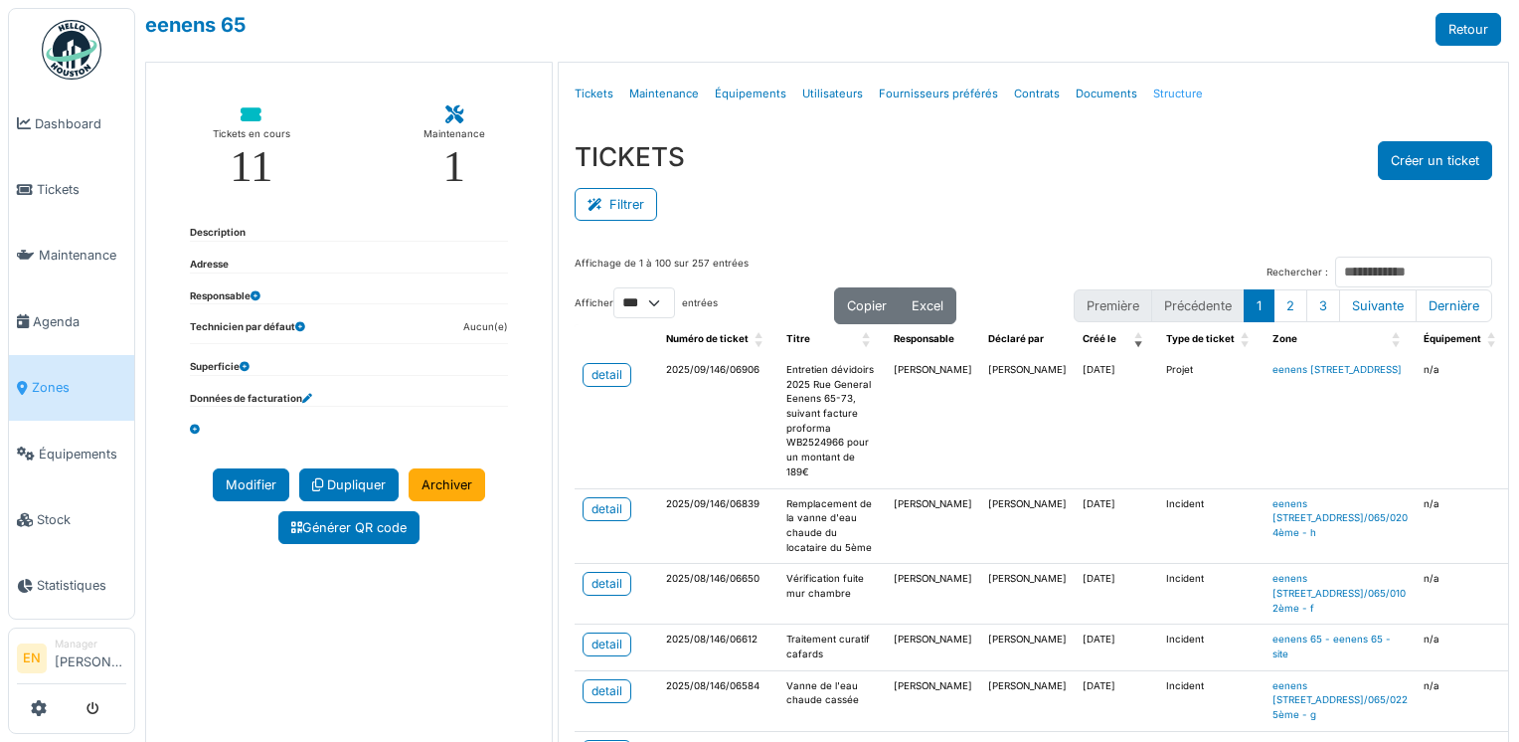
click at [1168, 97] on link "Structure" at bounding box center [1178, 94] width 66 height 47
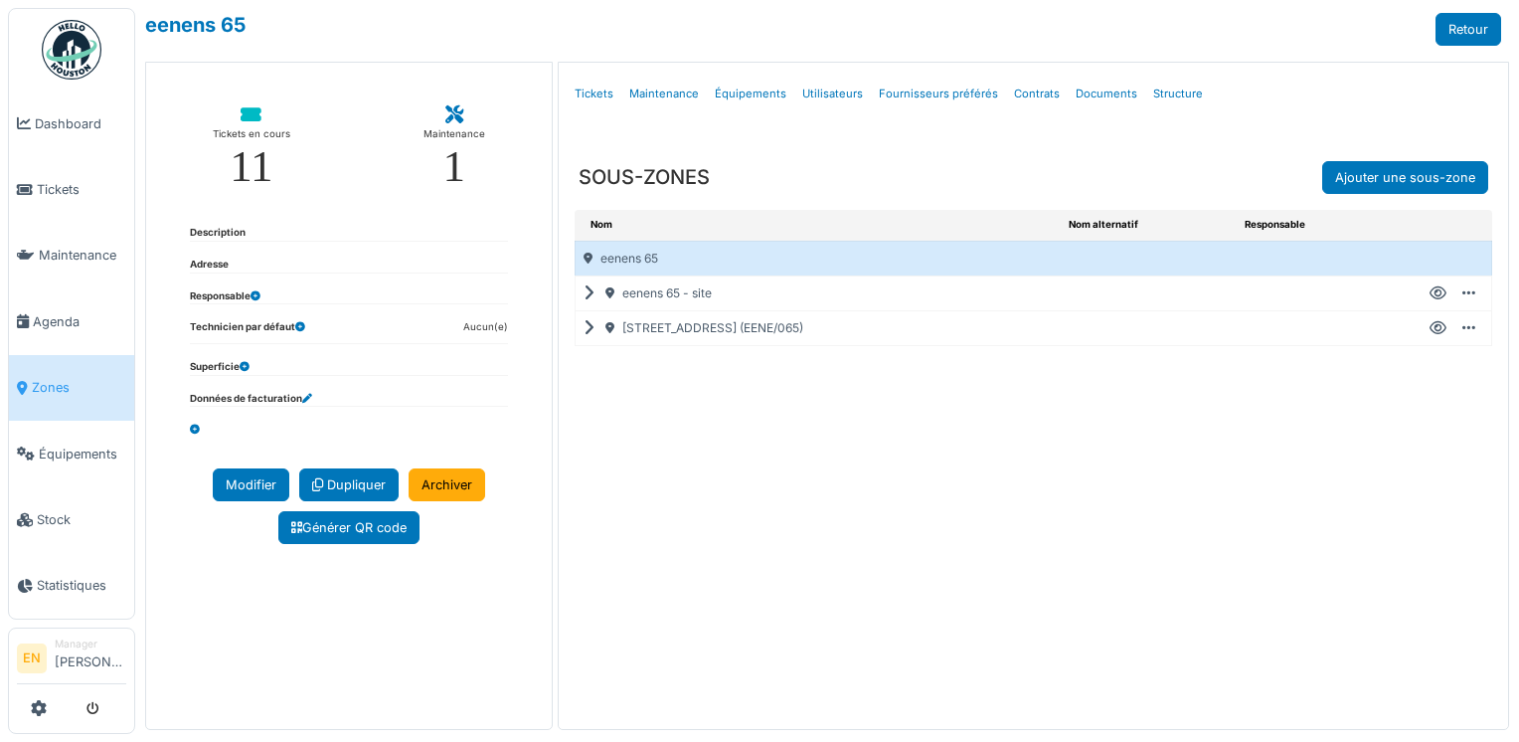
click at [583, 328] on icon at bounding box center [592, 328] width 19 height 1
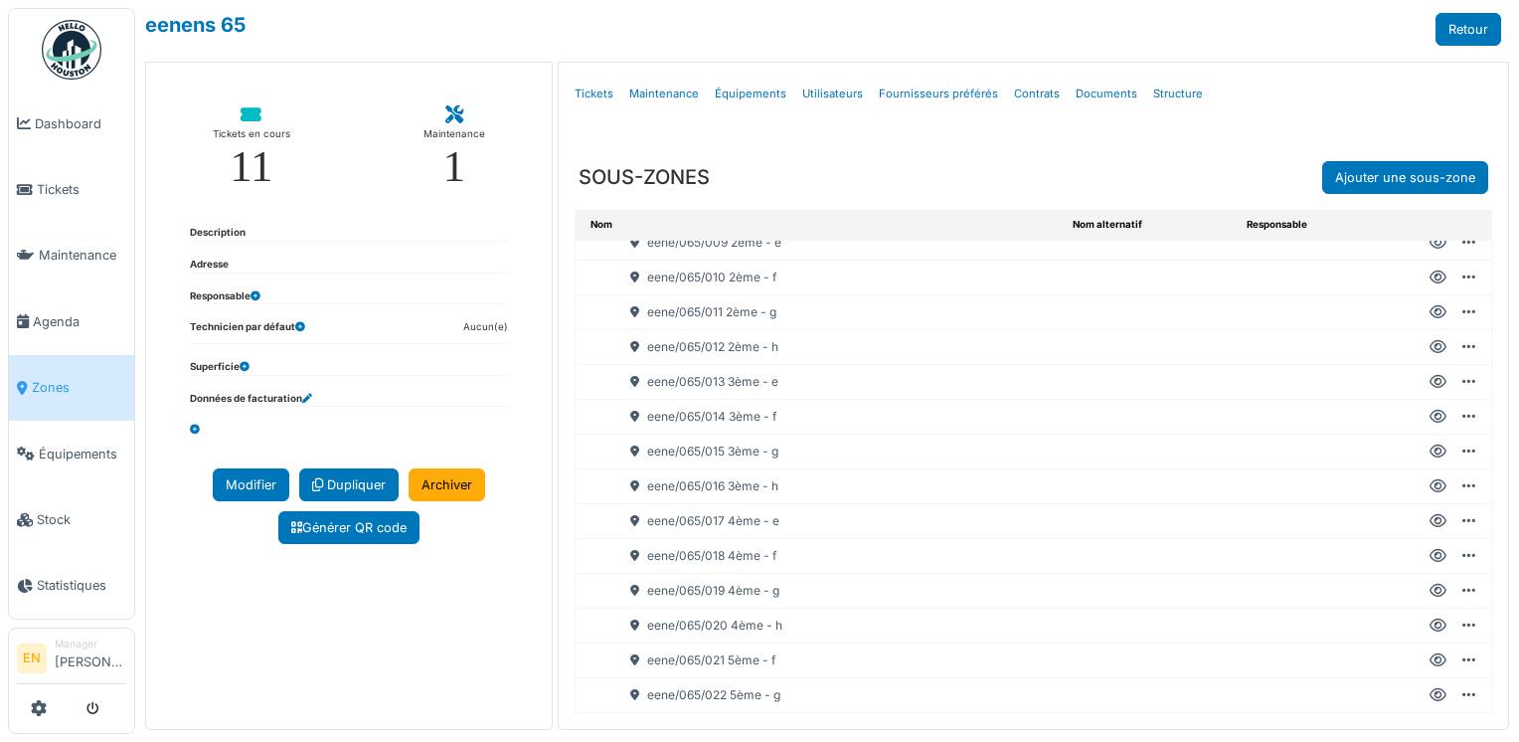
scroll to position [407, 0]
click at [1429, 695] on icon at bounding box center [1437, 695] width 17 height 1
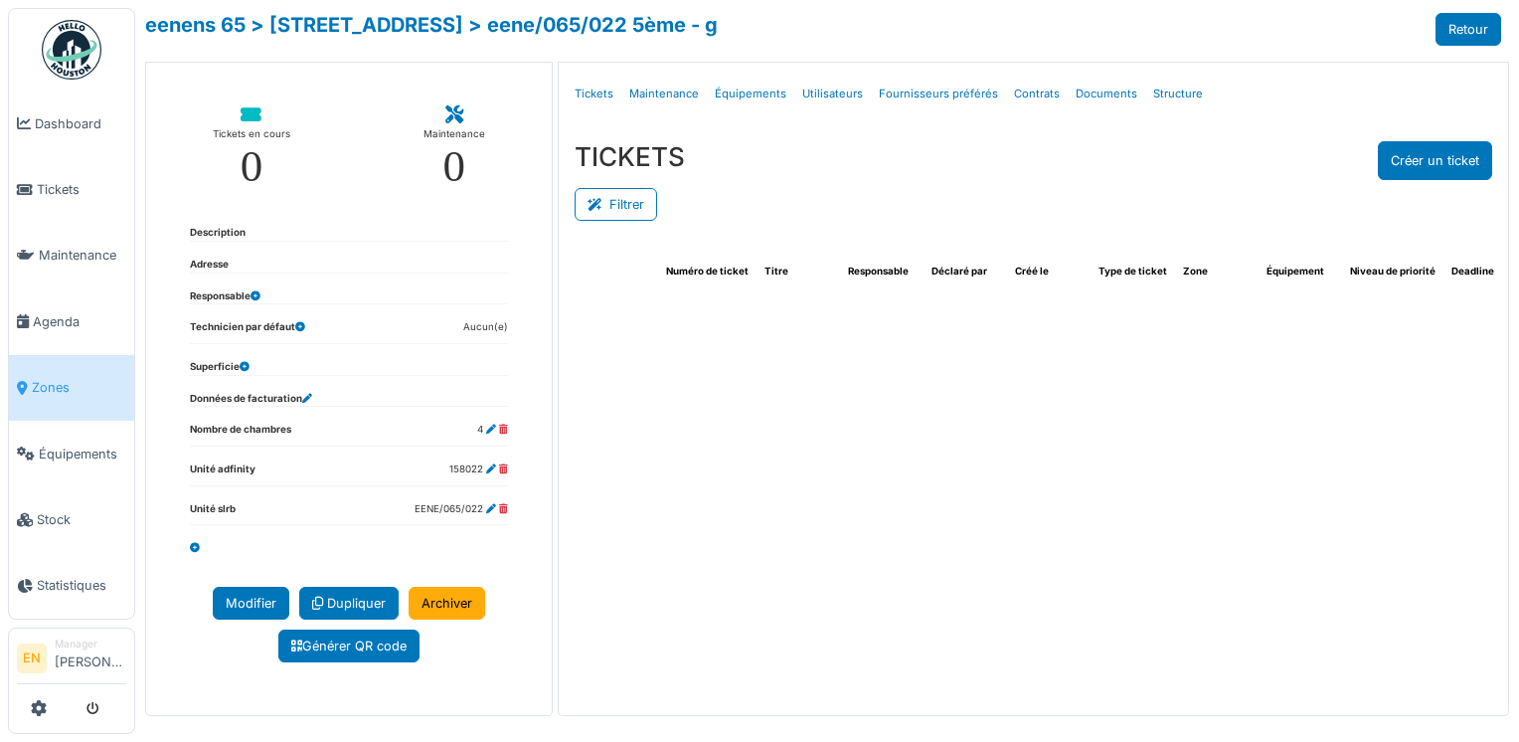
select select "***"
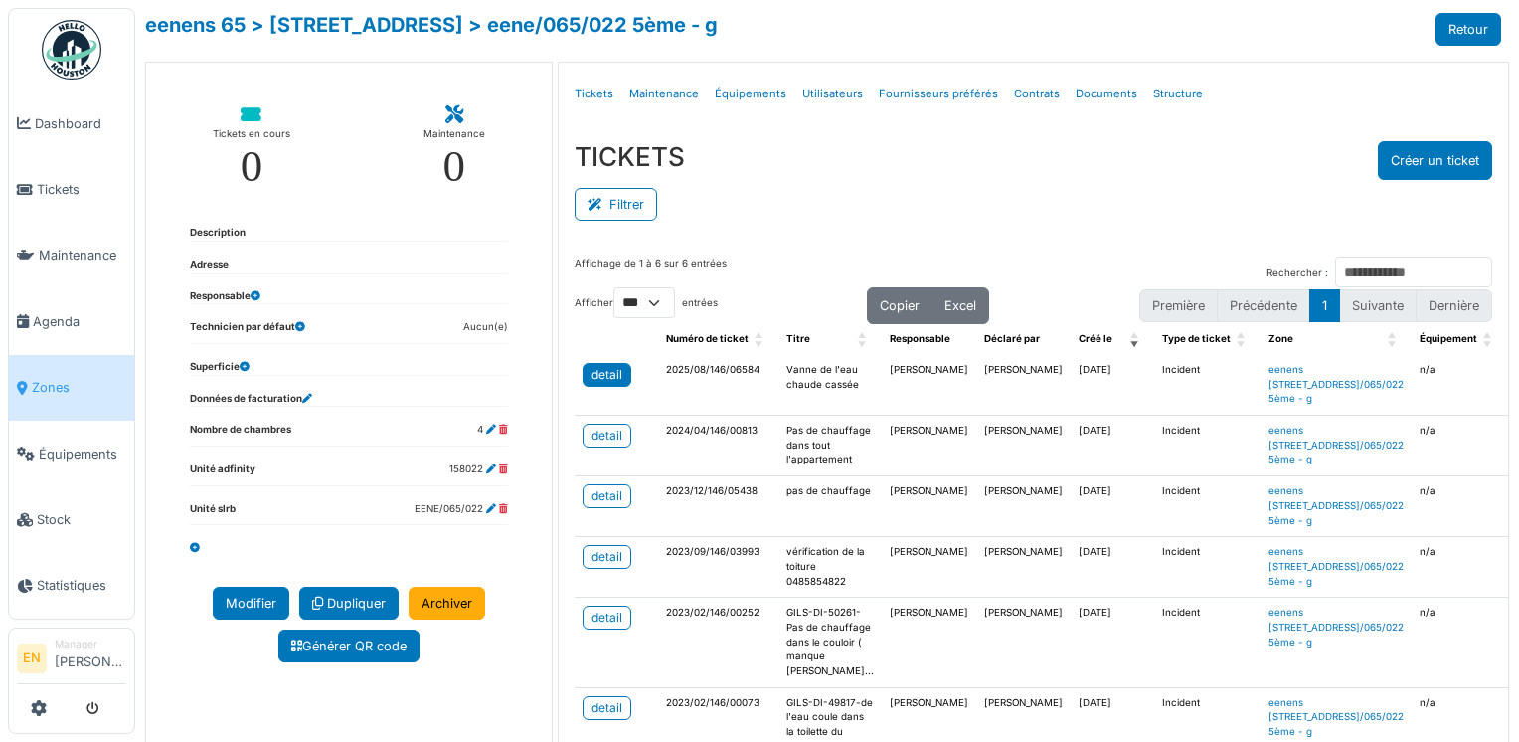
click at [600, 372] on div "detail" at bounding box center [606, 375] width 31 height 18
click at [1189, 173] on div "TICKETS Créer un ticket" at bounding box center [1034, 160] width 918 height 39
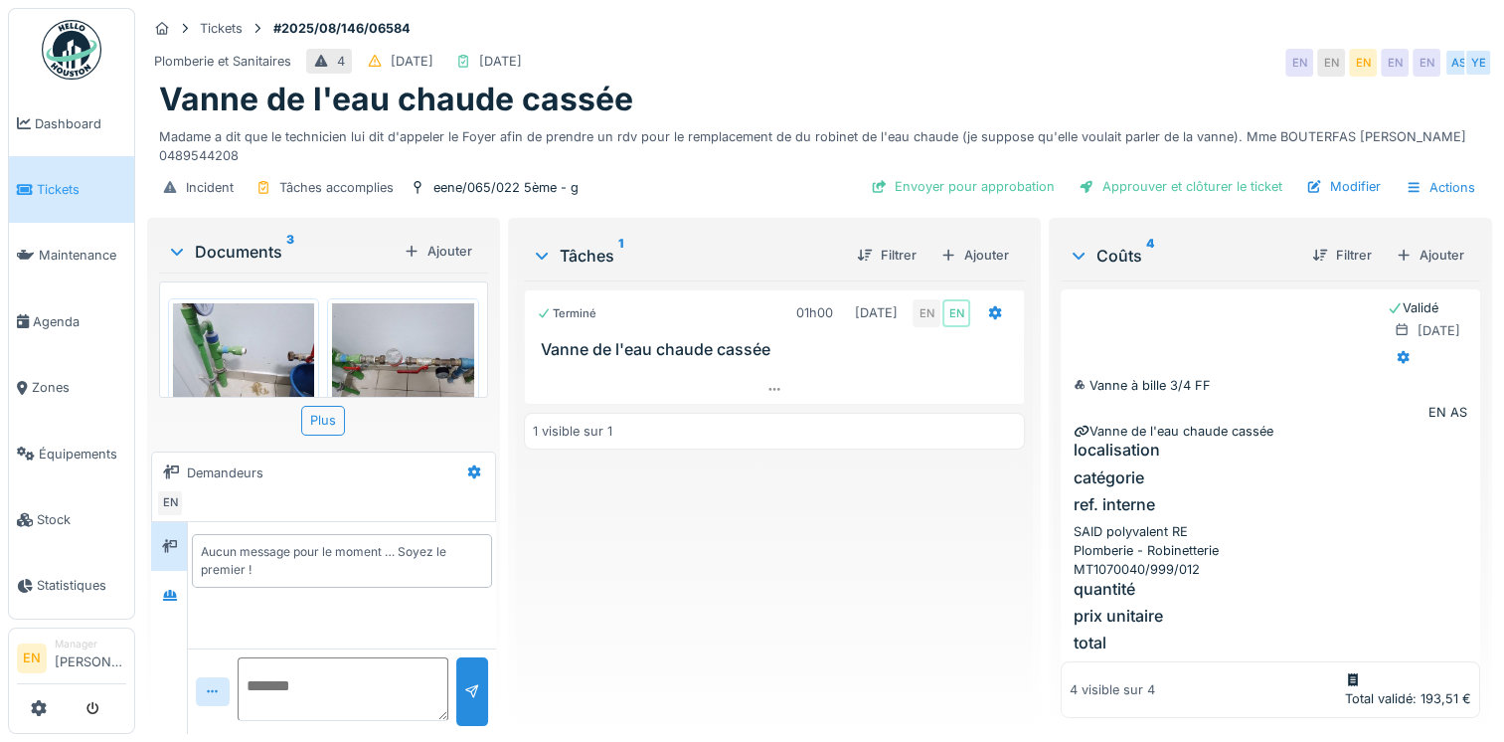
drag, startPoint x: 157, startPoint y: 150, endPoint x: 249, endPoint y: 153, distance: 91.5
click at [249, 153] on div "Vanne de l'eau chaude cassée Madame a dit que le technicien lui dit d'appeler l…" at bounding box center [819, 123] width 1345 height 84
copy div "0489544208"
click at [740, 568] on div "Terminé 01h00 22/08/2025 EN EN Vanne de l'eau chaude cassée 1 visible sur 1" at bounding box center [774, 498] width 501 height 437
click at [880, 509] on div "Terminé 01h00 22/08/2025 EN EN Vanne de l'eau chaude cassée 1 visible sur 1" at bounding box center [774, 498] width 501 height 437
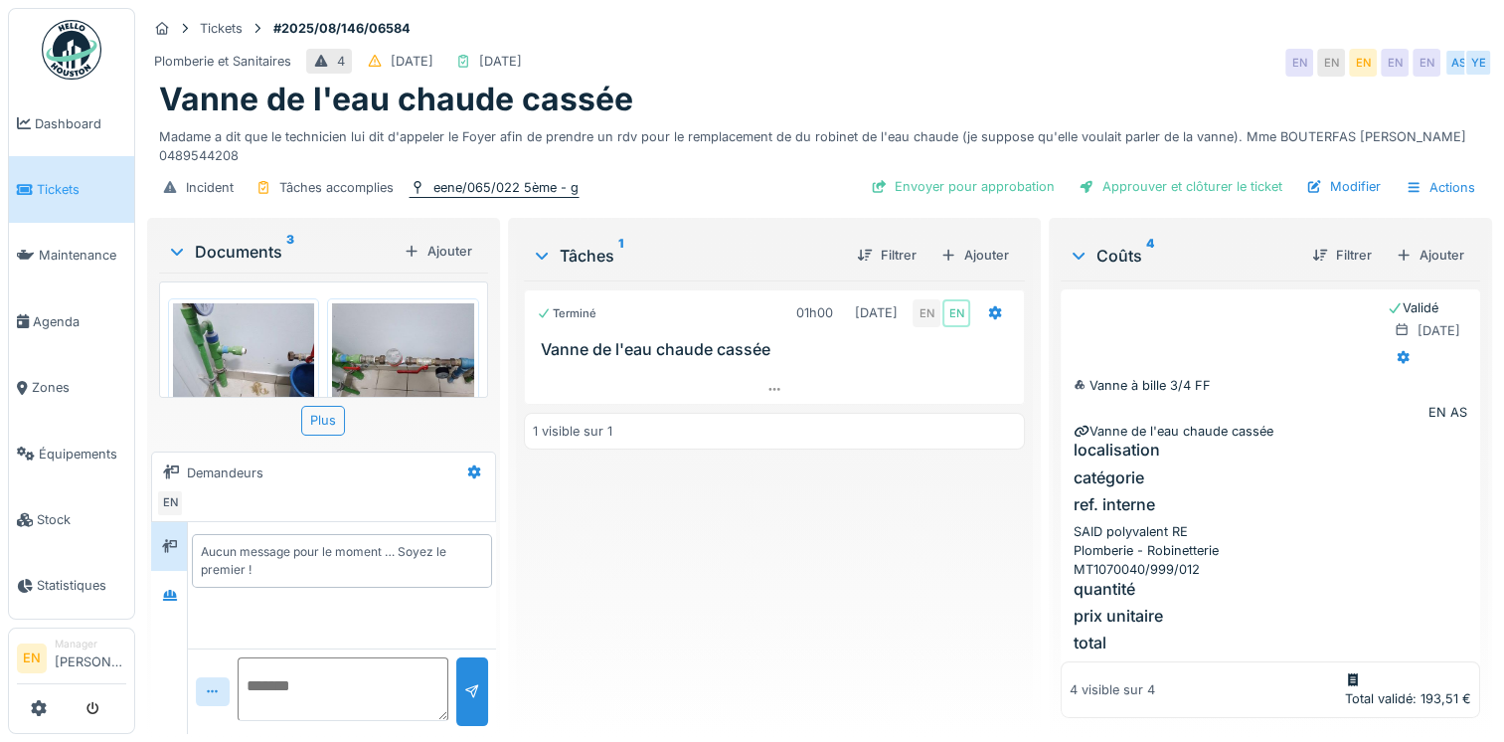
click at [465, 189] on div "eene/065/022 5ème - g" at bounding box center [505, 187] width 145 height 19
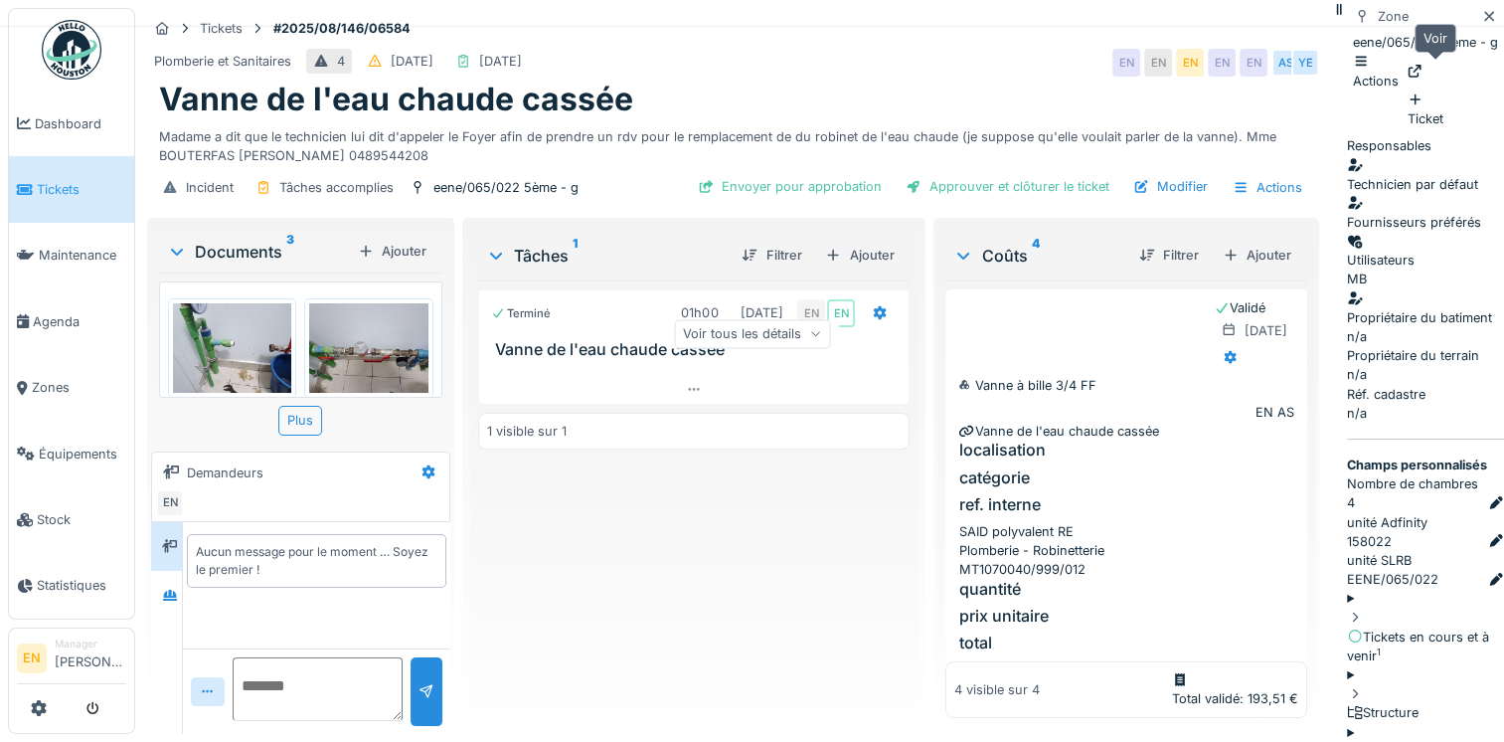
click at [1422, 77] on div at bounding box center [1415, 71] width 16 height 19
click at [1481, 23] on icon at bounding box center [1489, 16] width 16 height 13
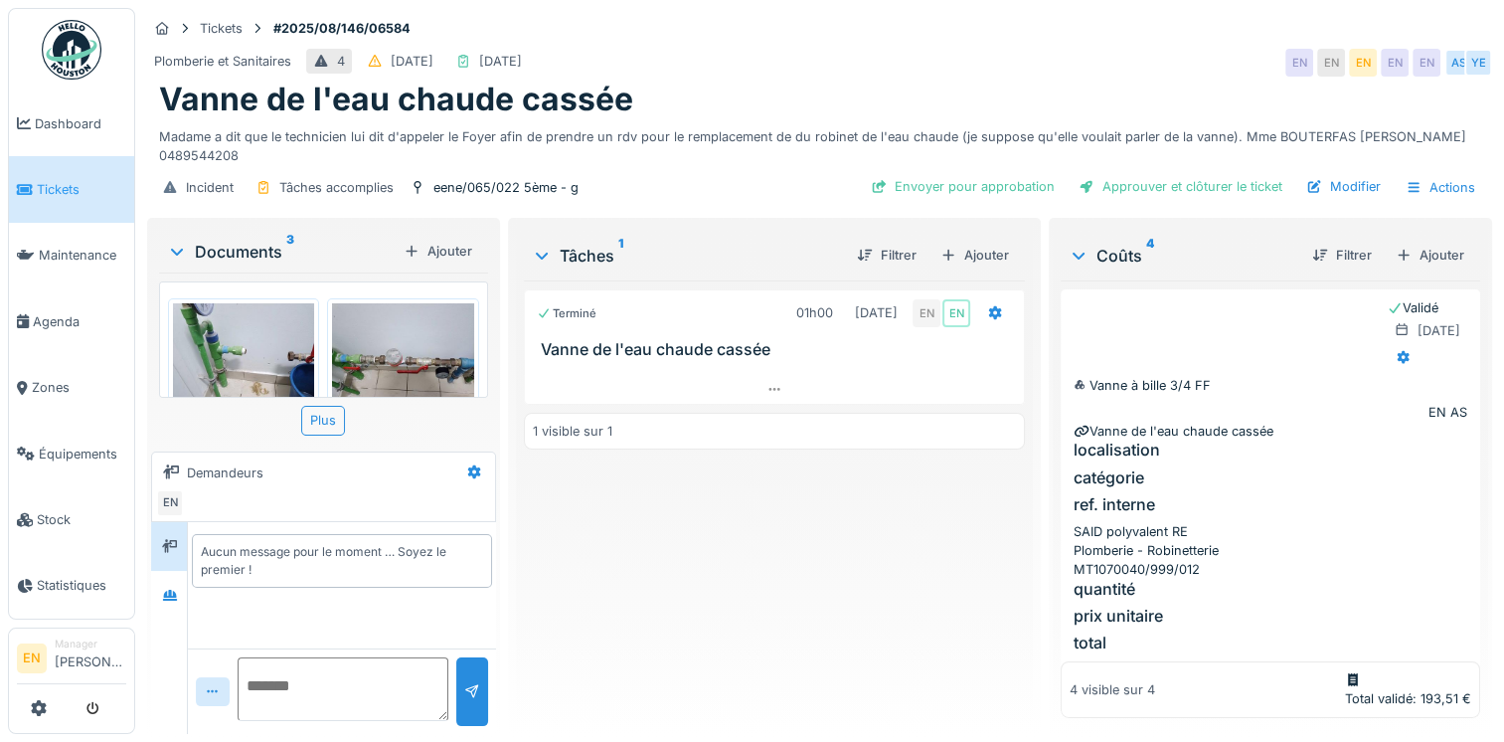
click at [938, 113] on div "Vanne de l'eau chaude cassée" at bounding box center [819, 100] width 1321 height 38
click at [815, 530] on div "Terminé 01h00 22/08/2025 EN EN Vanne de l'eau chaude cassée 1 visible sur 1" at bounding box center [774, 498] width 501 height 437
click at [1343, 188] on div "Modifier" at bounding box center [1343, 186] width 90 height 27
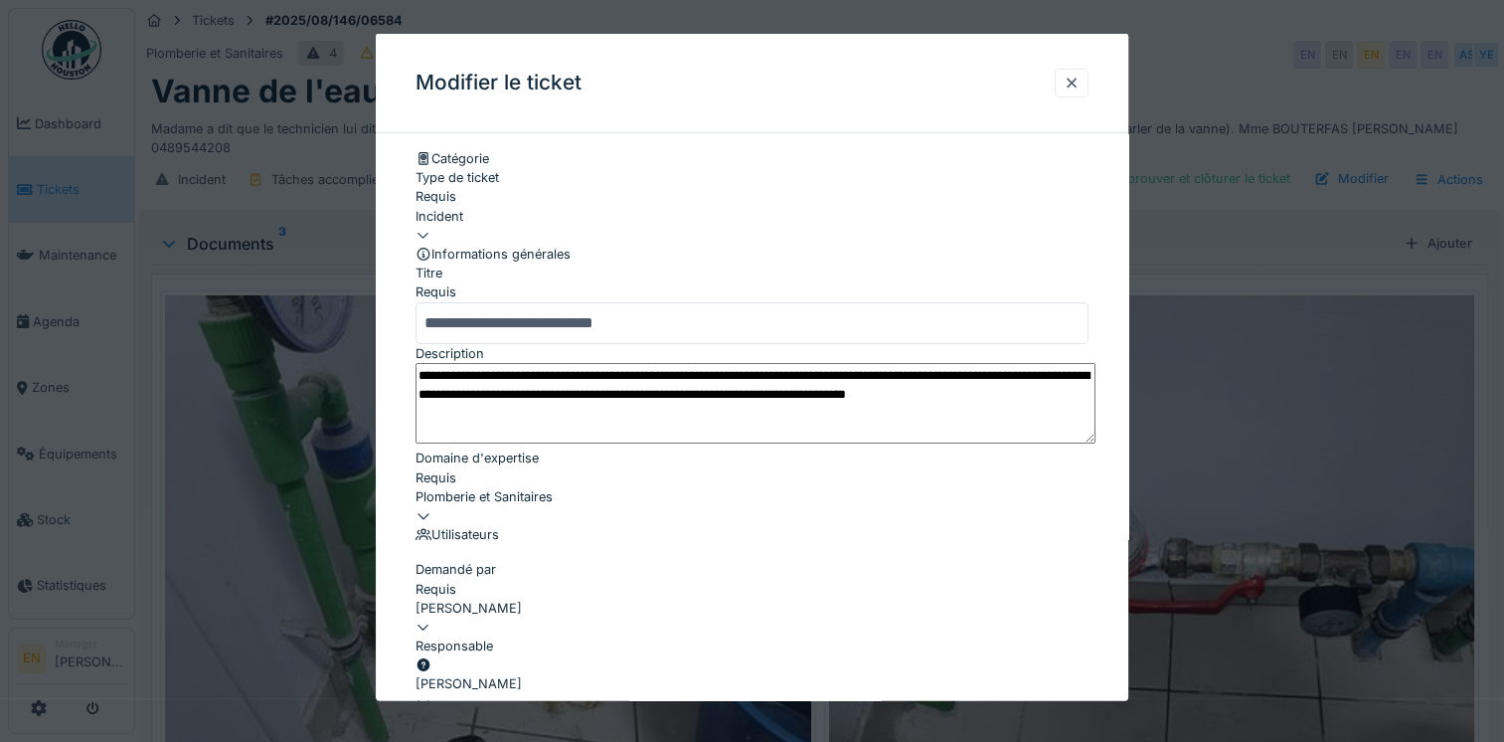
scroll to position [40, 0]
drag, startPoint x: 625, startPoint y: 415, endPoint x: 869, endPoint y: 419, distance: 243.6
click at [869, 419] on textarea "**********" at bounding box center [755, 403] width 680 height 82
paste textarea
type textarea "**********"
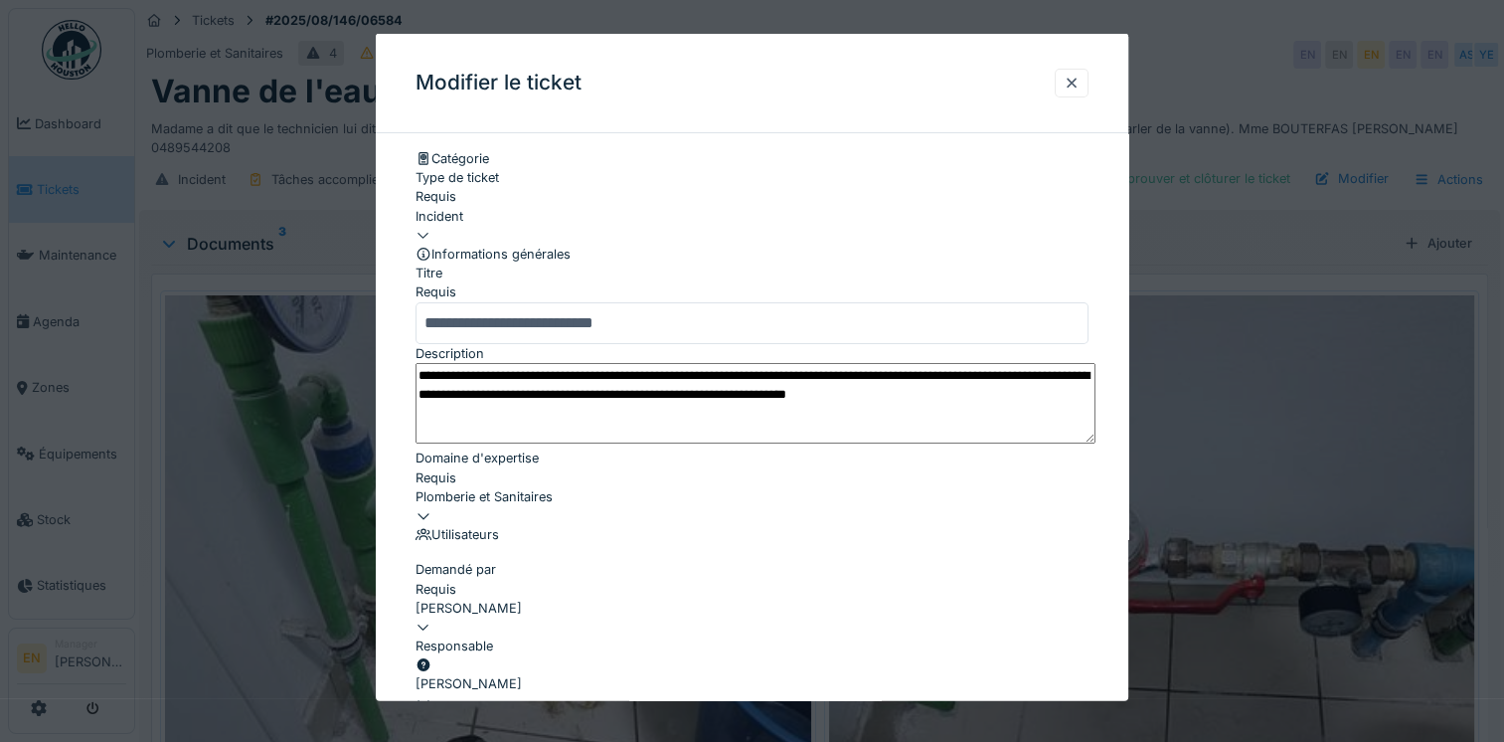
click at [1112, 635] on div "**********" at bounding box center [752, 667] width 752 height 1036
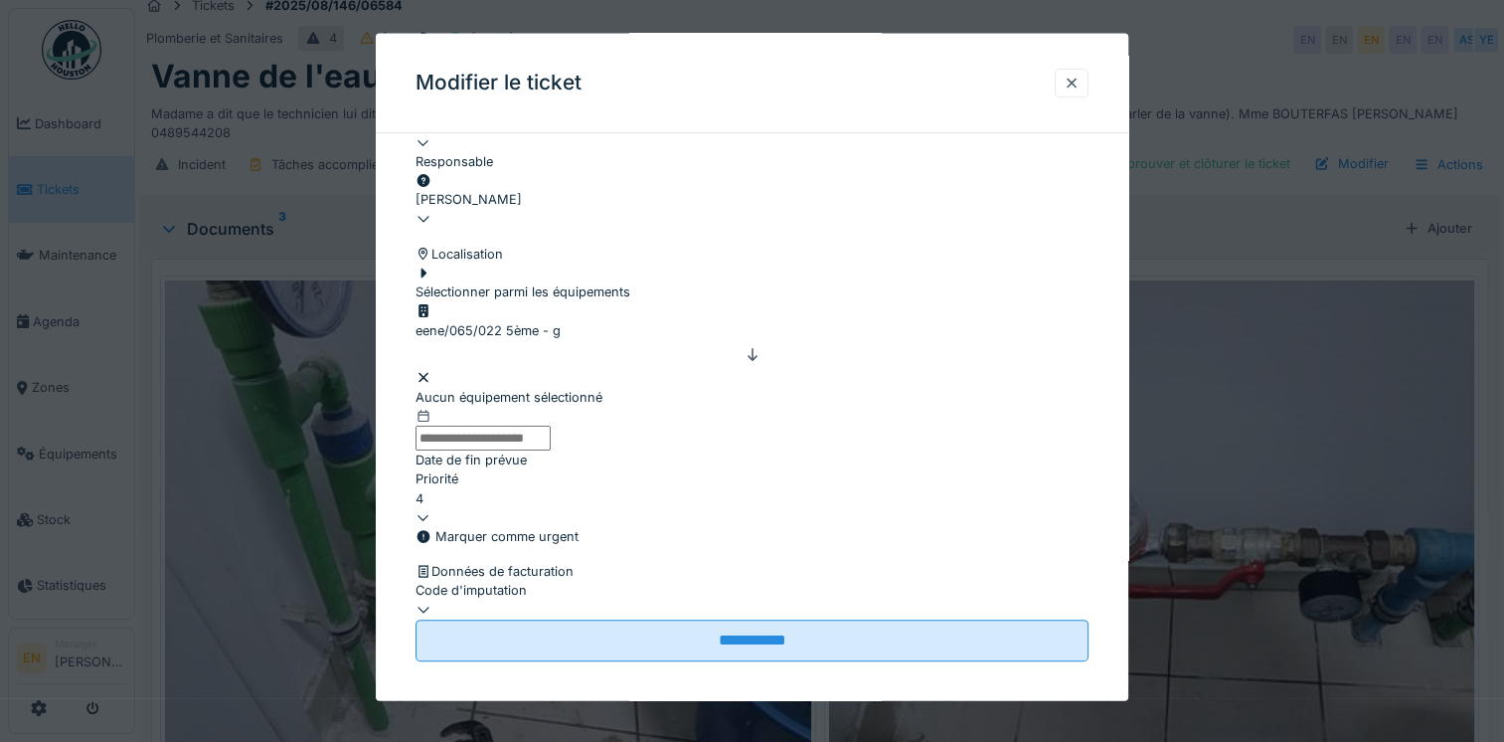
scroll to position [629, 0]
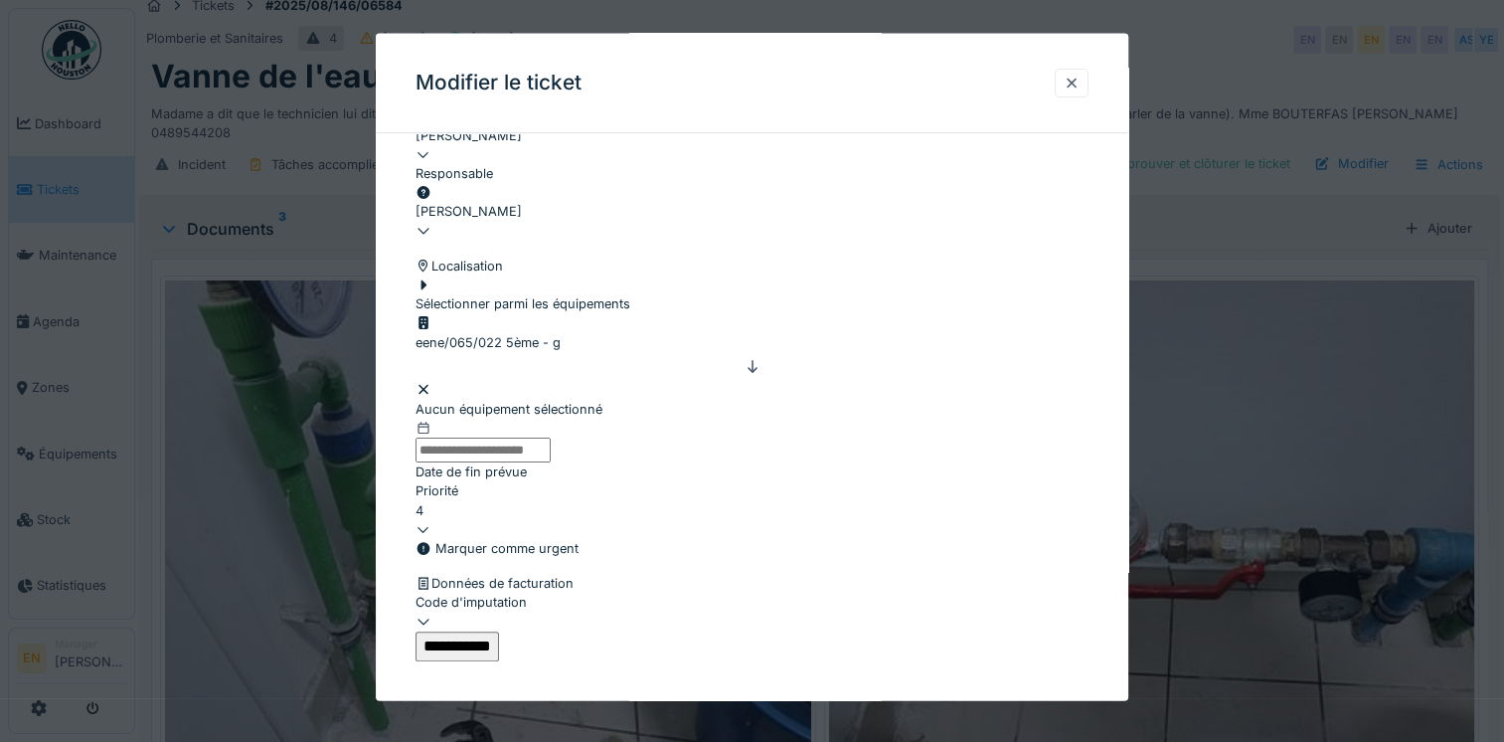
click at [499, 630] on input "**********" at bounding box center [456, 645] width 83 height 30
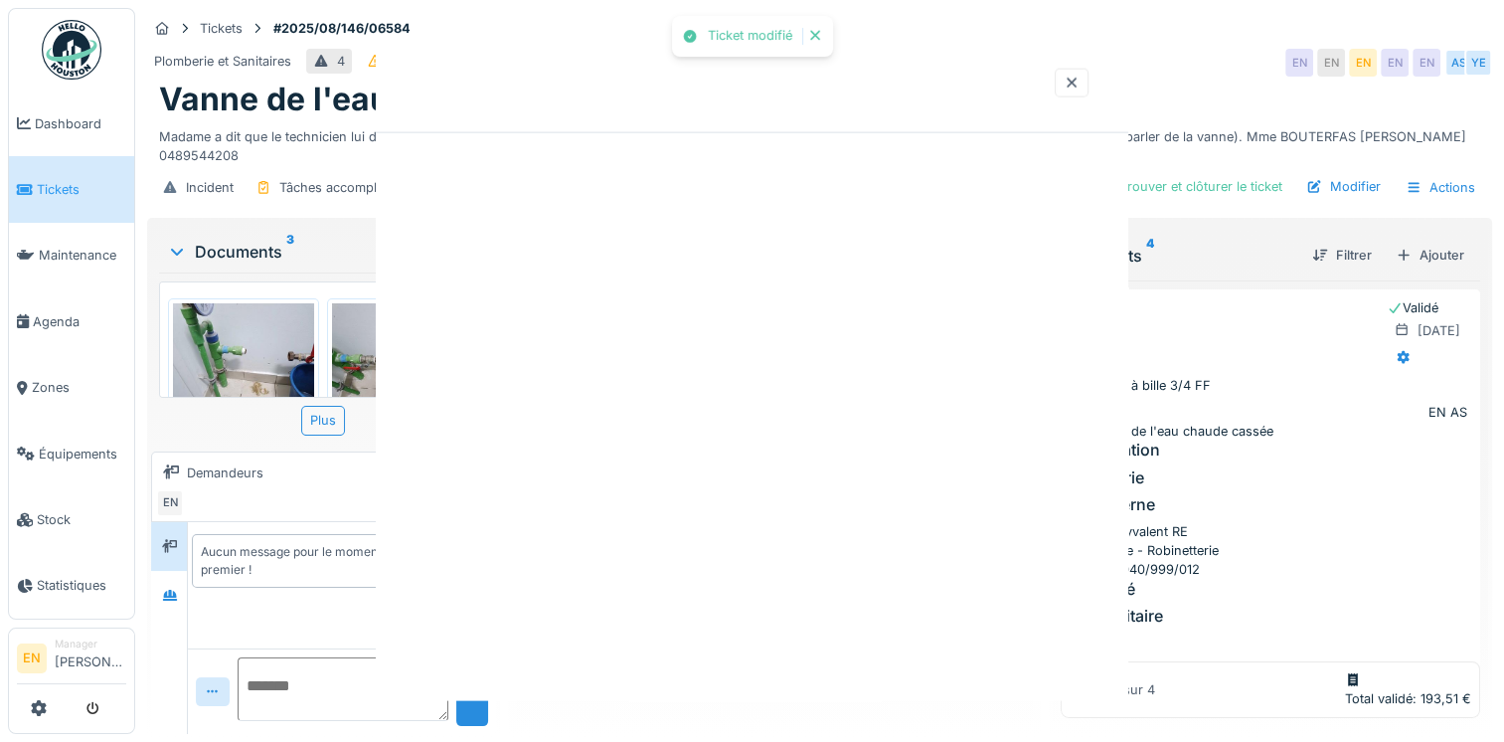
scroll to position [0, 0]
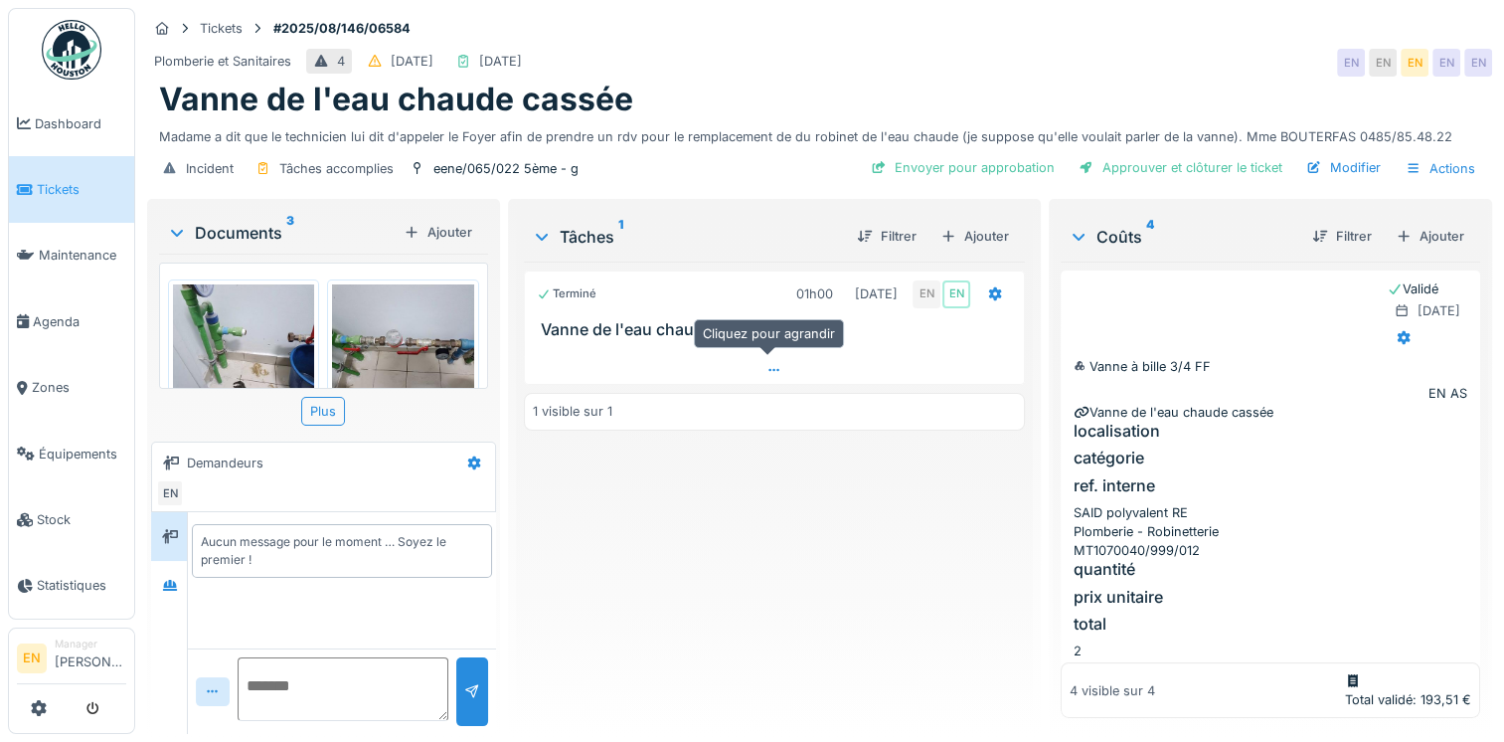
click at [769, 364] on icon at bounding box center [774, 370] width 16 height 13
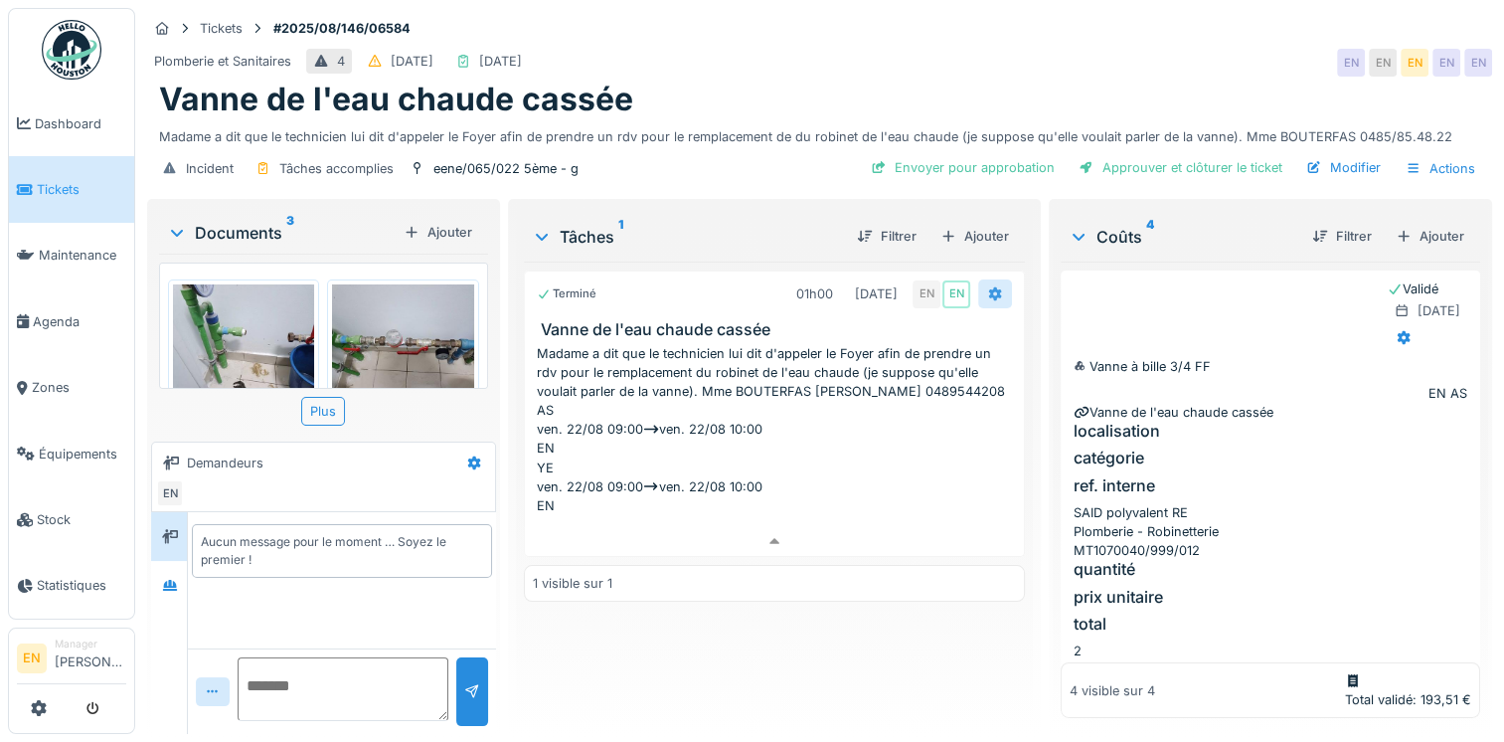
click at [992, 287] on icon at bounding box center [995, 293] width 16 height 13
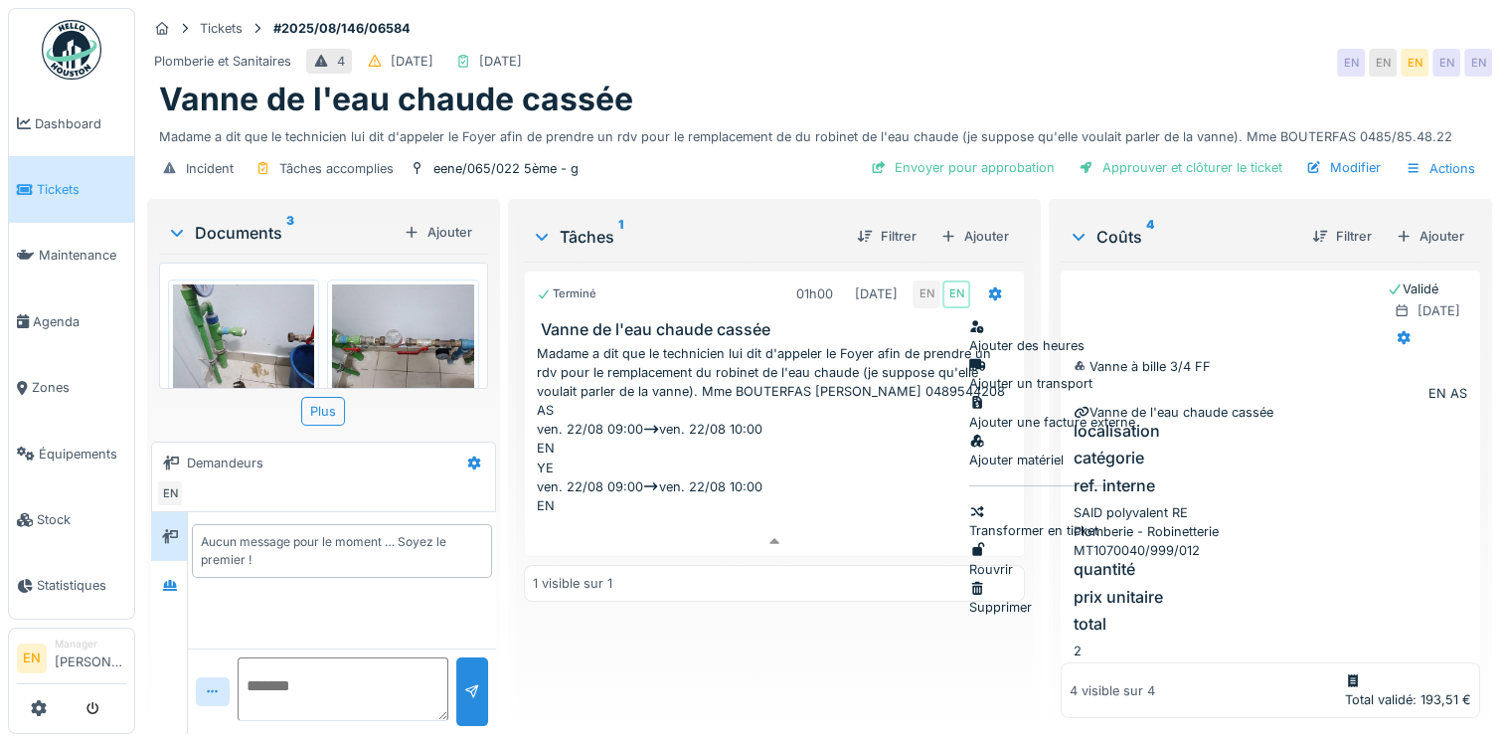
click at [861, 582] on div "Terminé 01h00 22/08/2025 EN EN Vanne de l'eau chaude cassée Madame a dit que le…" at bounding box center [774, 489] width 501 height 456
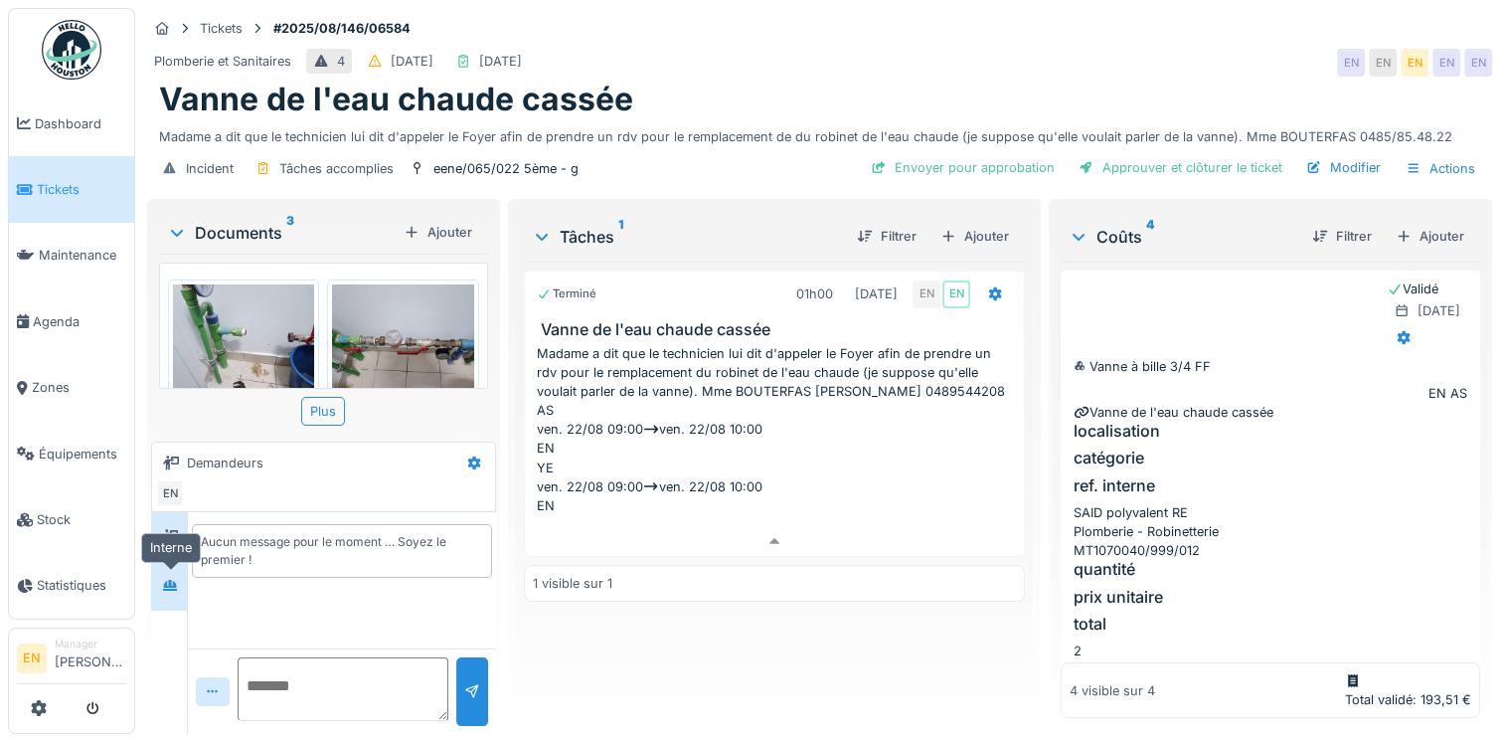
click at [169, 576] on div at bounding box center [170, 585] width 16 height 19
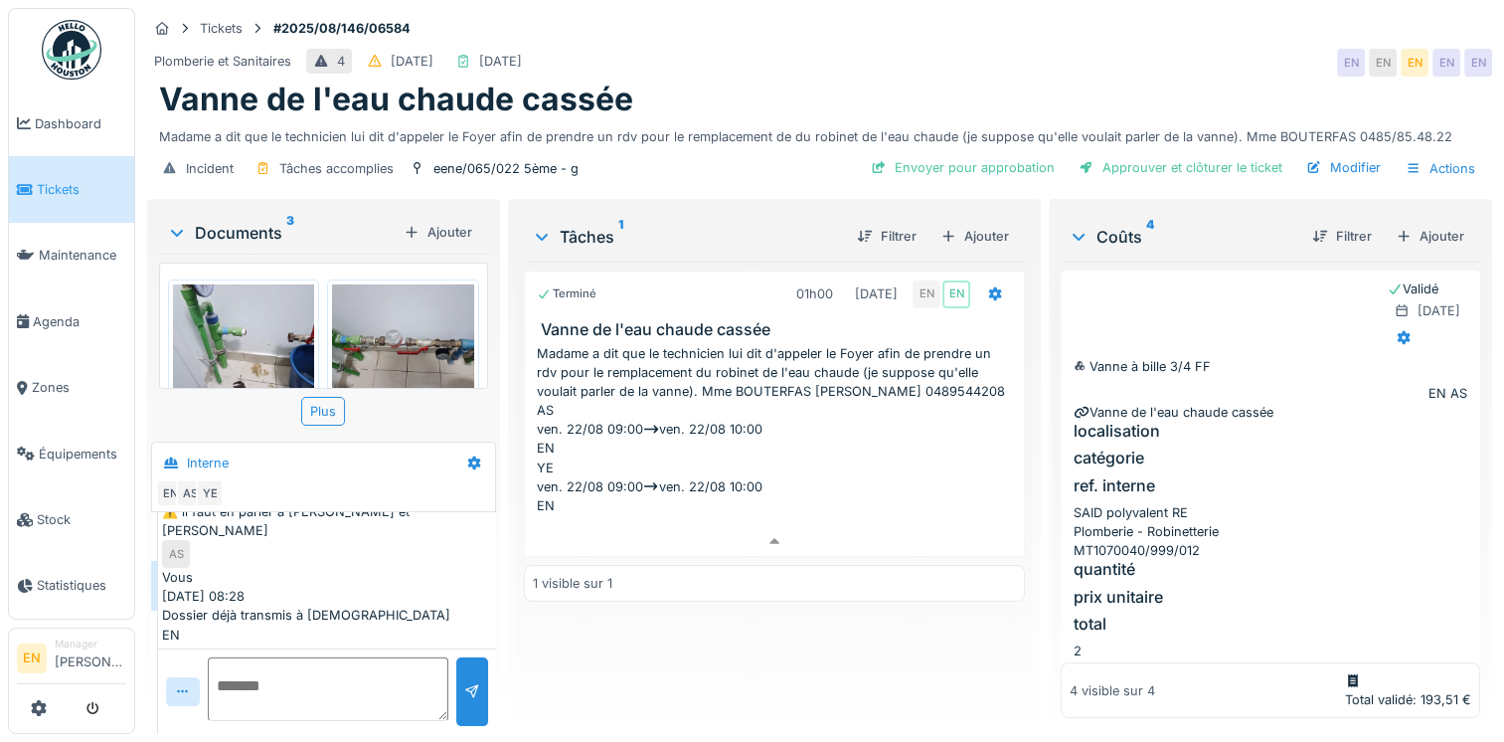
click at [680, 664] on div "Terminé 01h00 22/08/2025 EN EN Vanne de l'eau chaude cassée Madame a dit que le…" at bounding box center [774, 489] width 501 height 456
drag, startPoint x: 418, startPoint y: 10, endPoint x: 368, endPoint y: 27, distance: 53.4
click at [368, 27] on div "Tickets #2025/08/146/06584" at bounding box center [819, 28] width 1345 height 25
copy strong "06584"
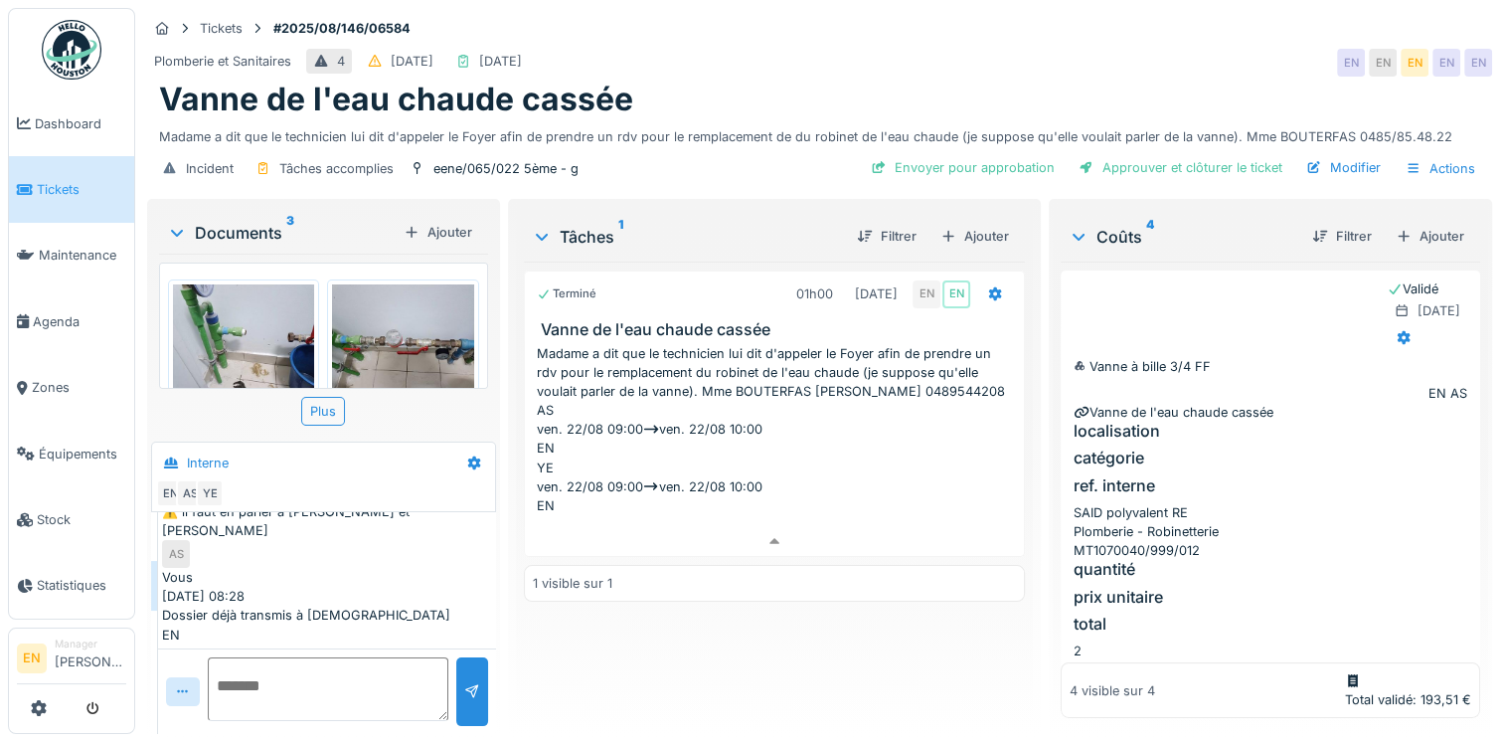
click at [746, 676] on div "Terminé 01h00 22/08/2025 EN EN Vanne de l'eau chaude cassée Madame a dit que le…" at bounding box center [774, 489] width 501 height 456
click at [801, 624] on div "Terminé 01h00 22/08/2025 EN EN Vanne de l'eau chaude cassée Madame a dit que le…" at bounding box center [774, 489] width 501 height 456
click at [989, 289] on icon at bounding box center [995, 294] width 13 height 14
click at [789, 598] on div "Terminé 01h00 22/08/2025 EN EN Vanne de l'eau chaude cassée Madame a dit que le…" at bounding box center [774, 489] width 501 height 456
click at [459, 538] on div "Anouar Serifi 22/08/2025 10:37 ⚠️ il faut en parler à Christian Olivier et Cédr…" at bounding box center [327, 515] width 330 height 104
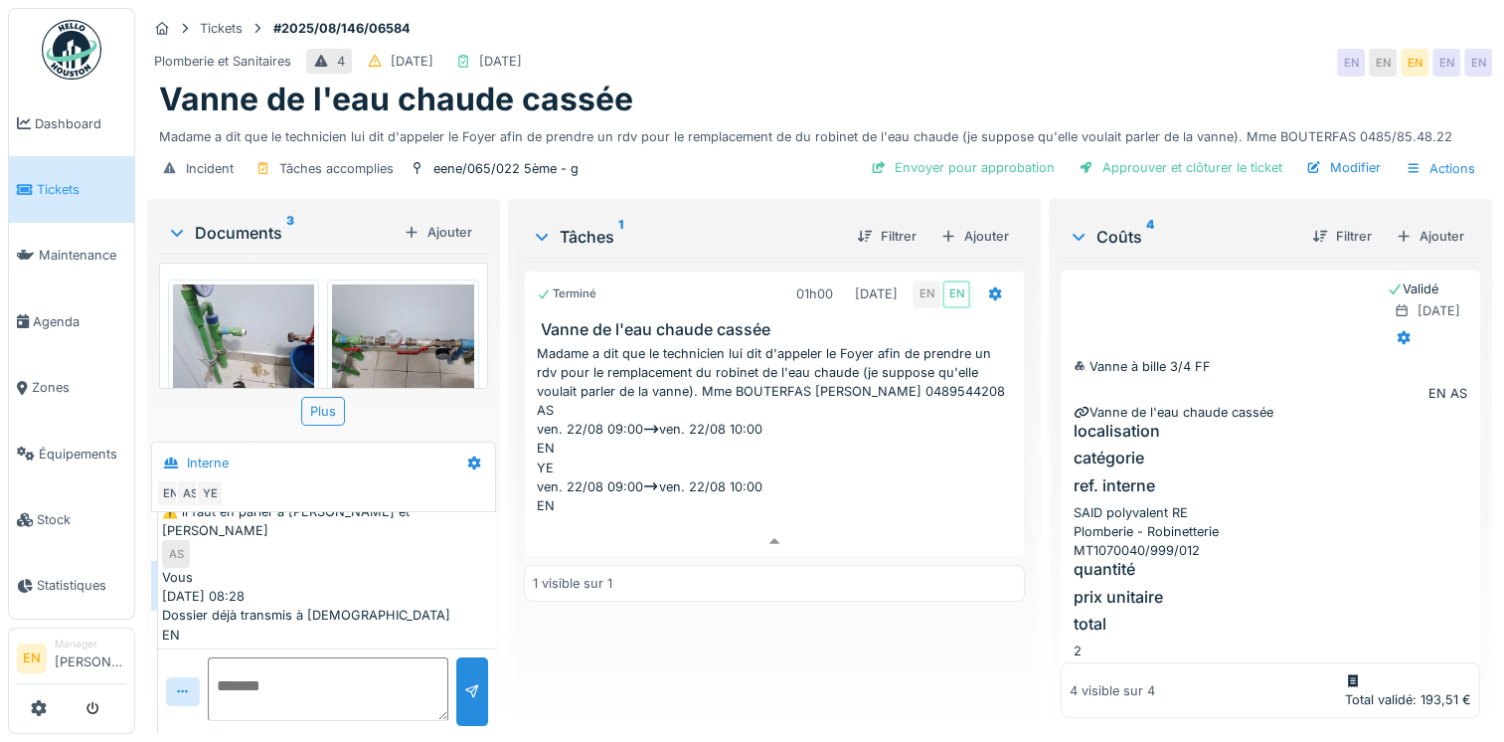
scroll to position [15, 0]
click at [819, 81] on div "Vanne de l'eau chaude cassée" at bounding box center [819, 100] width 1321 height 38
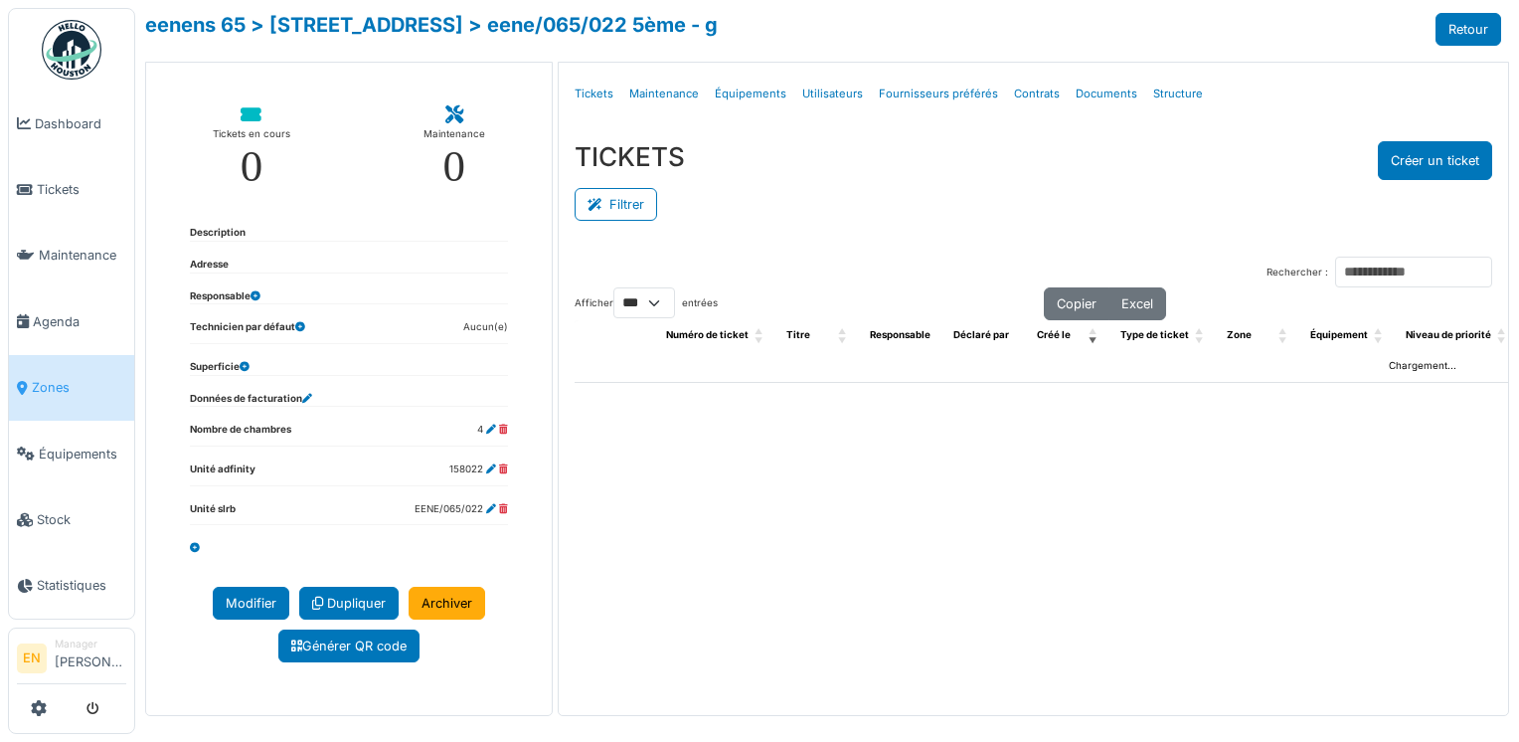
select select "***"
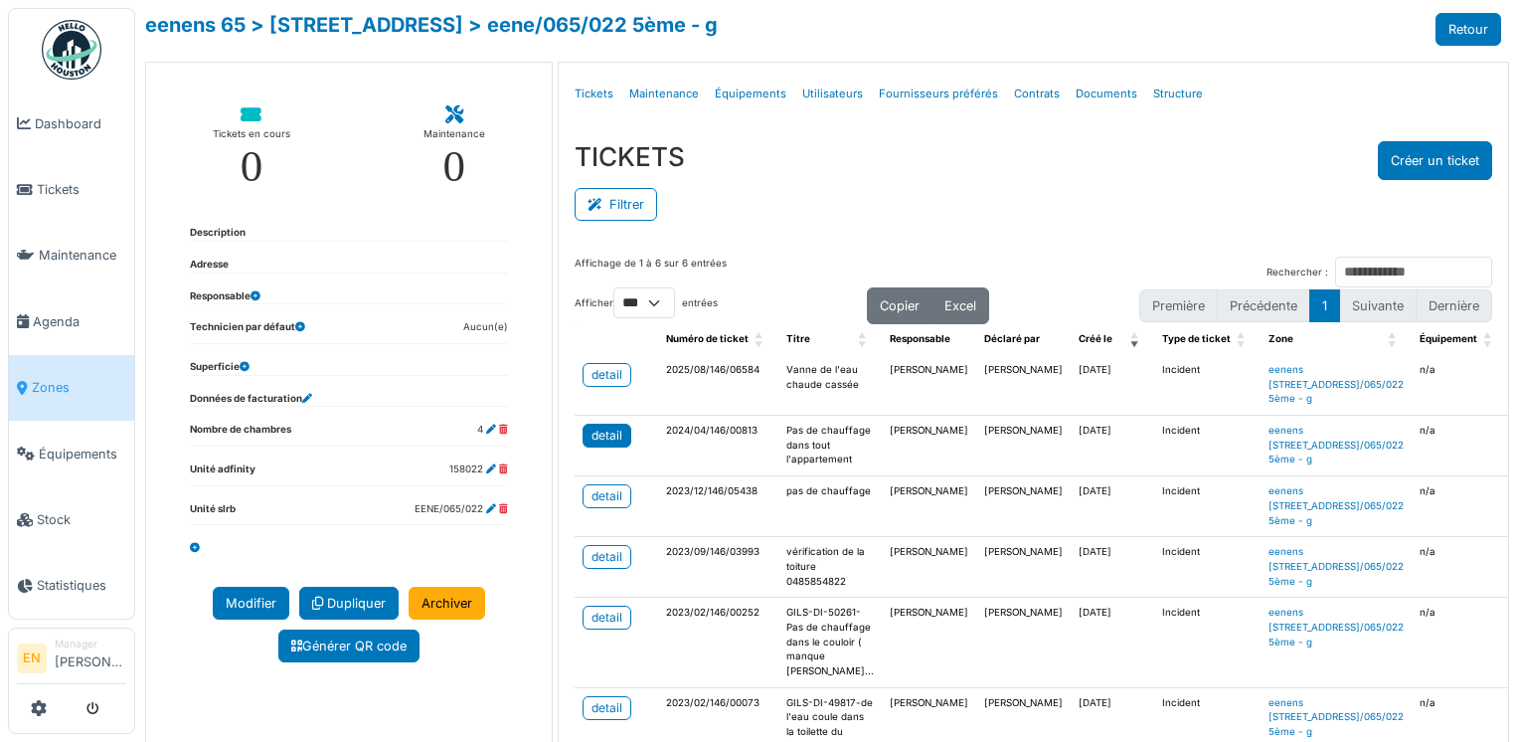
click at [593, 444] on div "detail" at bounding box center [606, 435] width 31 height 18
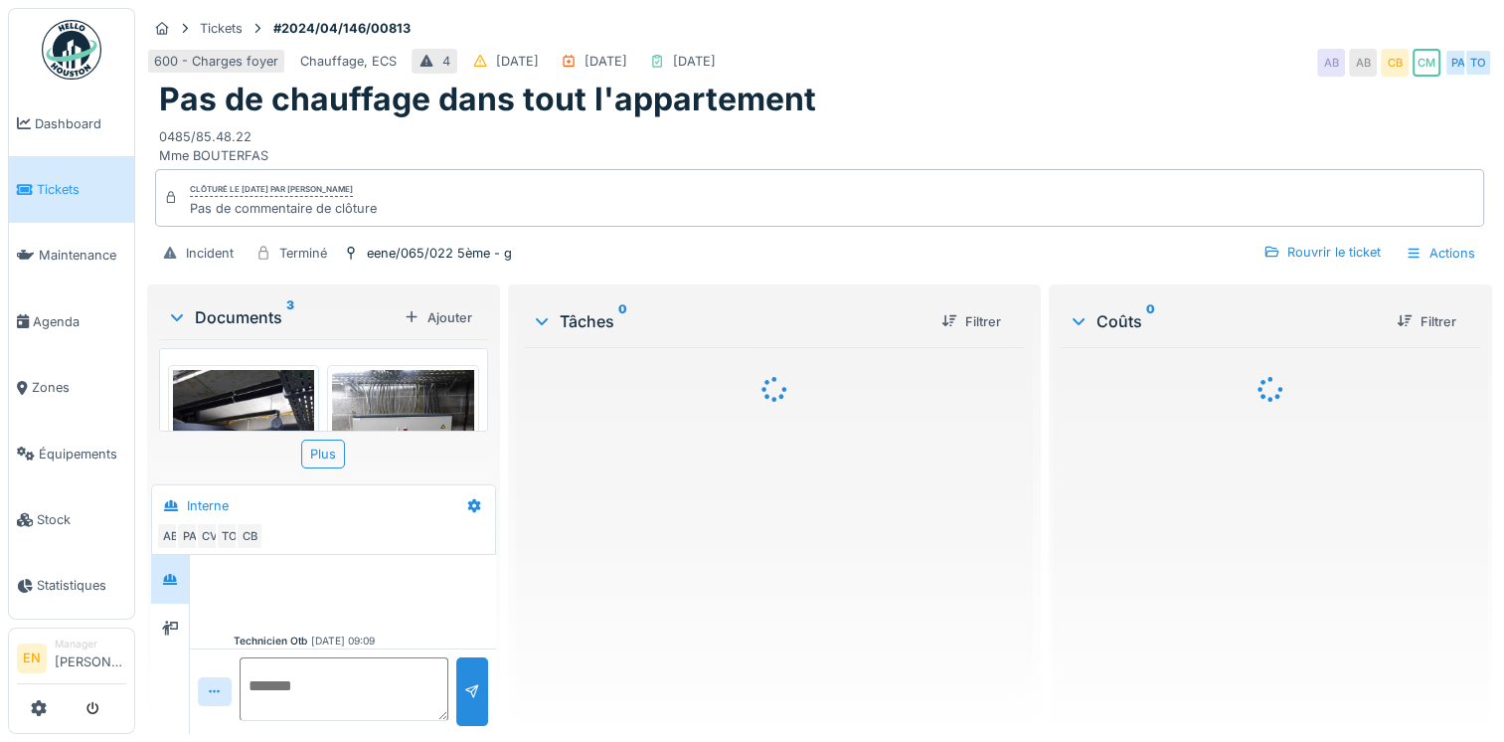
scroll to position [391, 0]
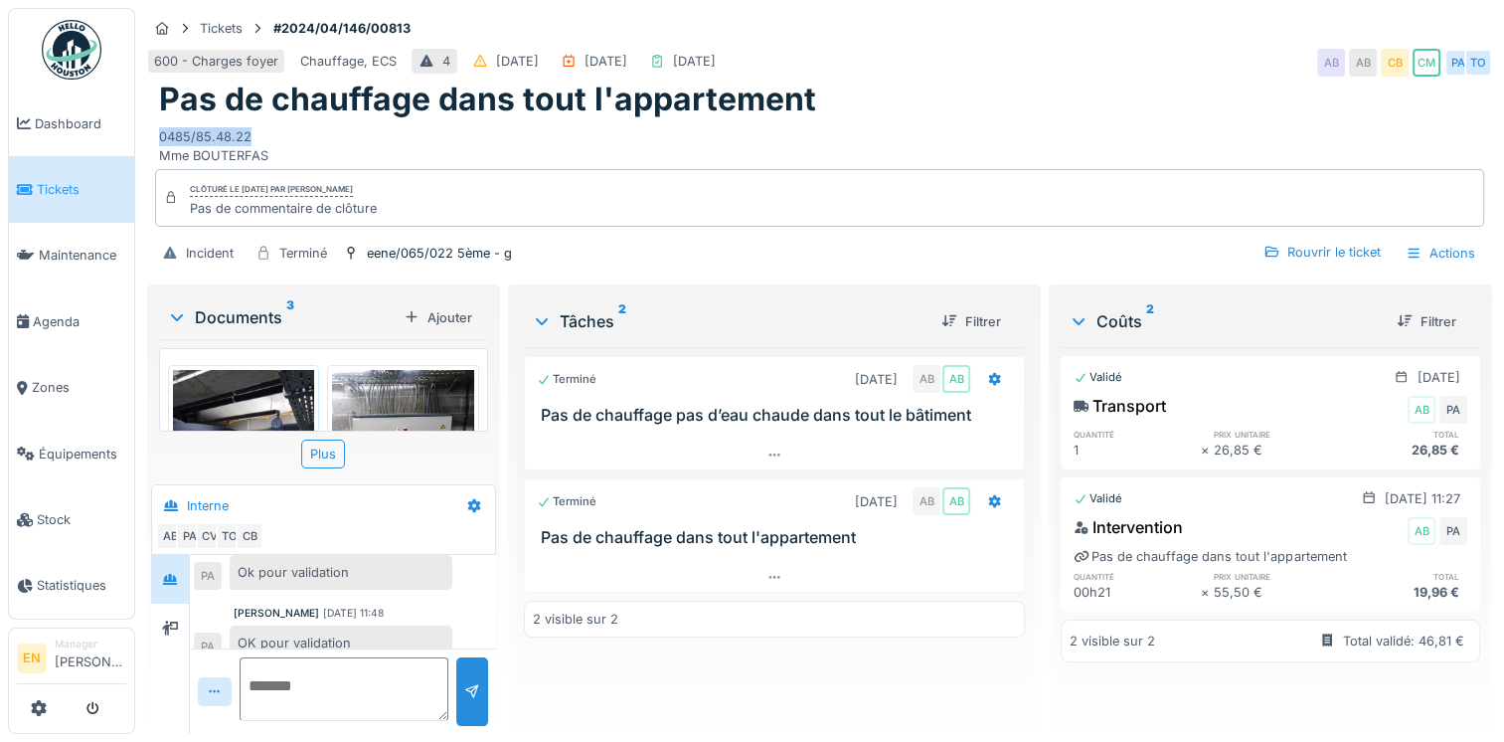
drag, startPoint x: 158, startPoint y: 132, endPoint x: 258, endPoint y: 128, distance: 100.5
click at [258, 128] on div "Pas de chauffage dans tout l'appartement 0485/85.48.22 Mme BOUTERFAS" at bounding box center [819, 123] width 1345 height 84
copy div "0485/85.48.22"
